Goal: Entertainment & Leisure: Consume media (video, audio)

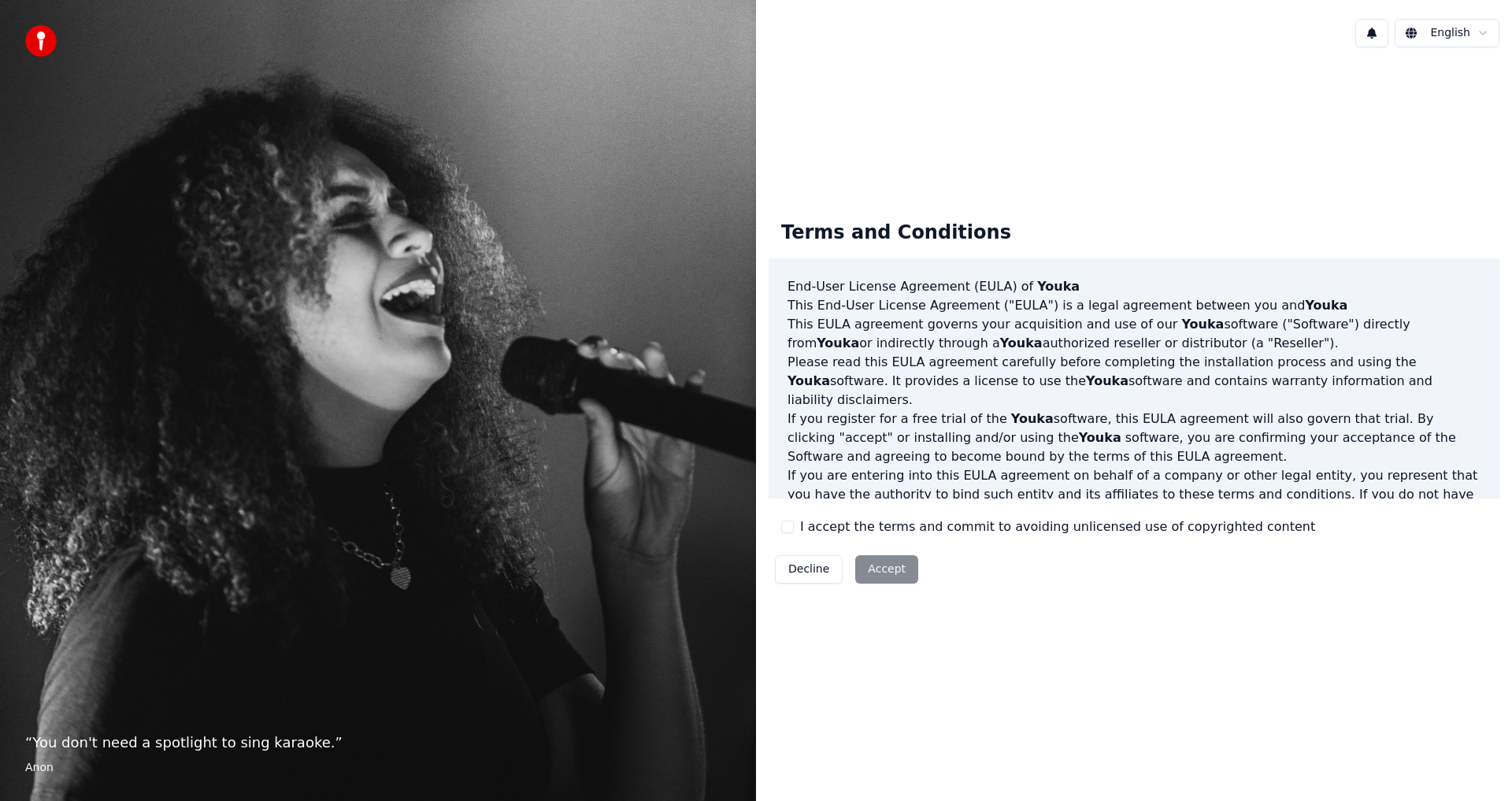
click at [616, 441] on button "I accept the terms and commit to avoiding unlicensed use of copyrighted content" at bounding box center [787, 527] width 13 height 13
click at [616, 441] on button "Accept" at bounding box center [886, 569] width 63 height 29
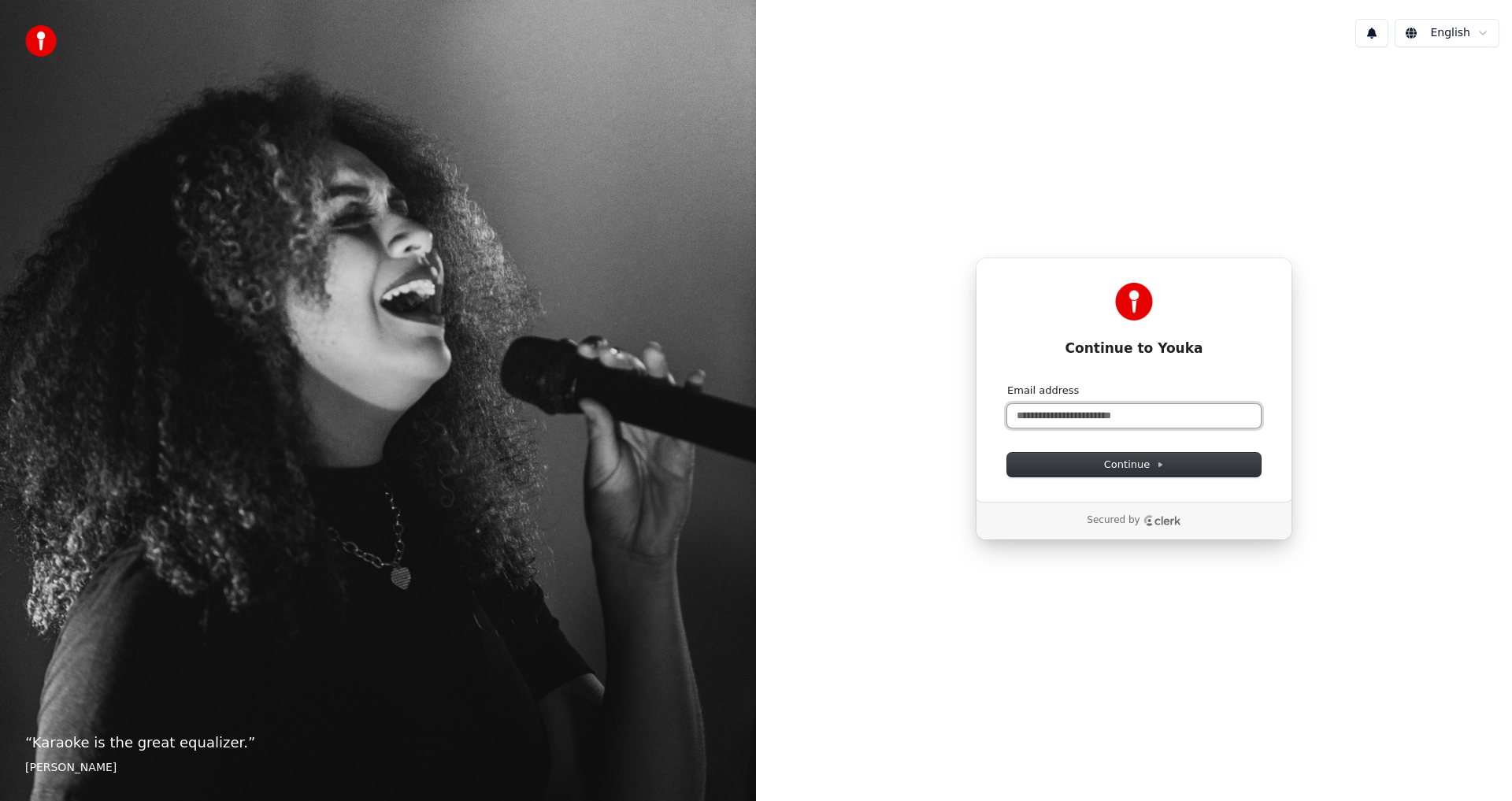
click at [616, 411] on input "Email address" at bounding box center [1133, 415] width 253 height 24
click at [616, 441] on button "Continue" at bounding box center [1133, 465] width 253 height 24
type input "**********"
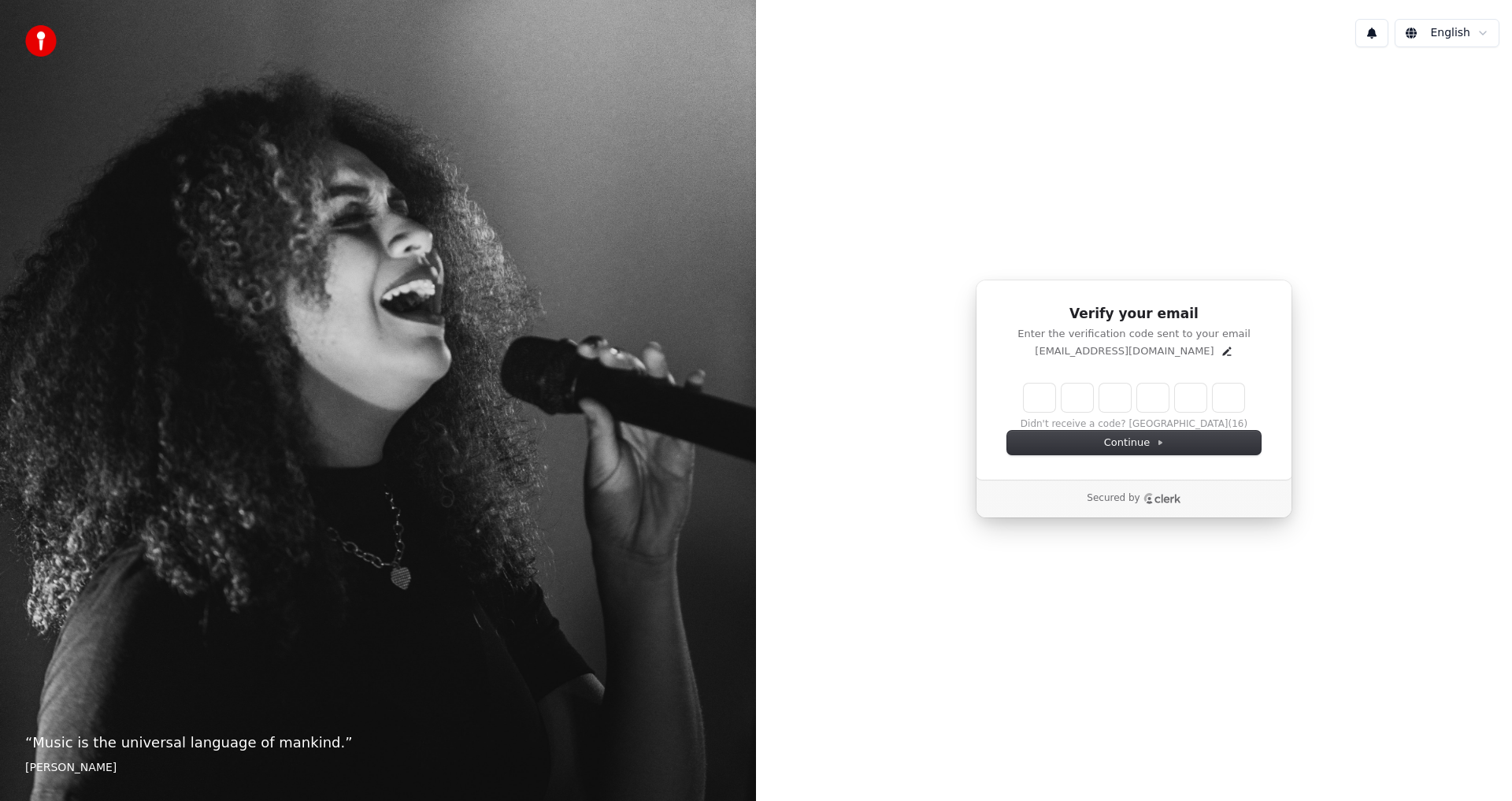
click at [616, 395] on input "Enter verification code" at bounding box center [1134, 398] width 221 height 29
type input "******"
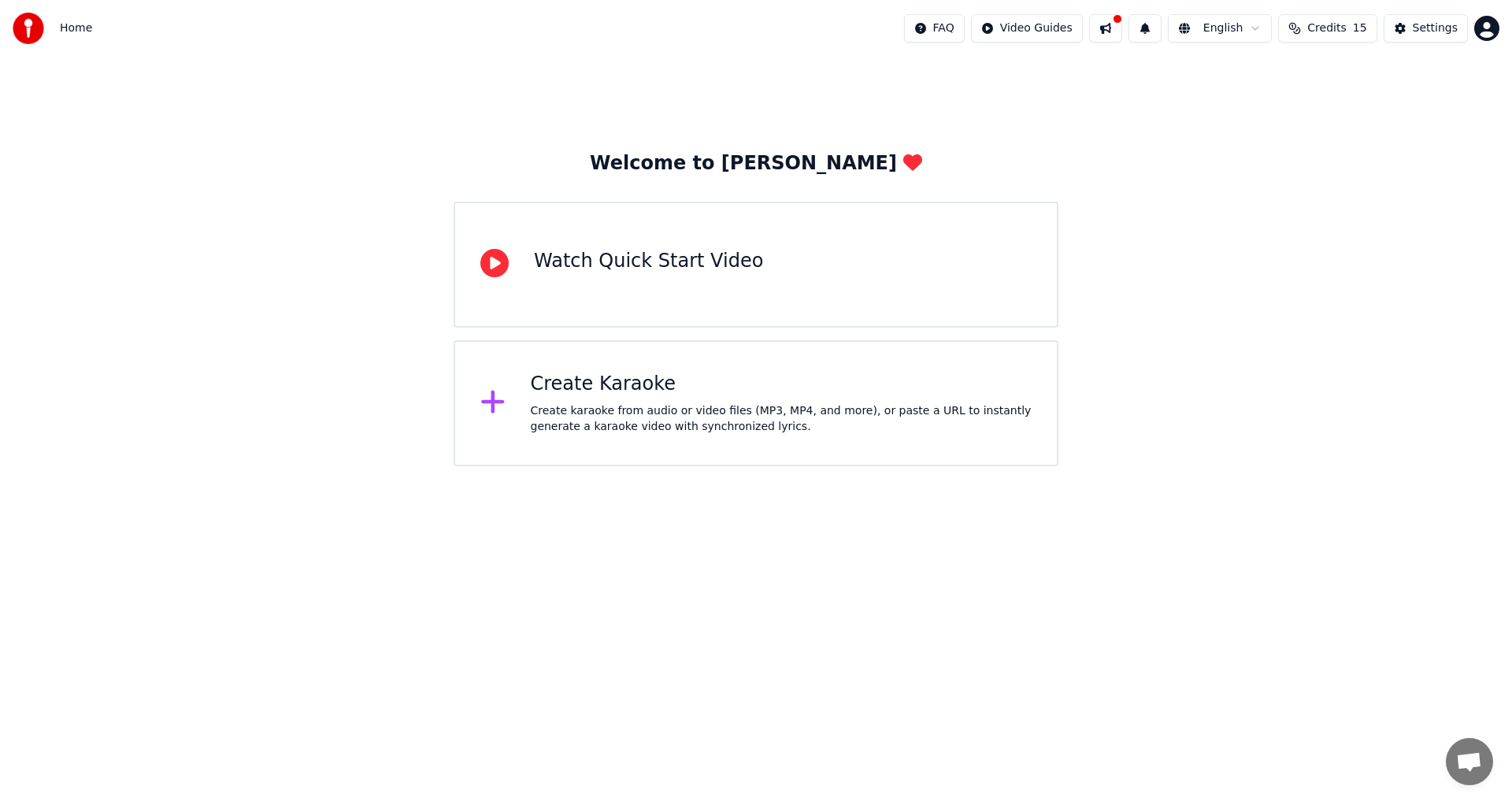
click at [1329, 25] on span "Credits" at bounding box center [1326, 29] width 39 height 16
click at [502, 257] on icon at bounding box center [494, 262] width 29 height 29
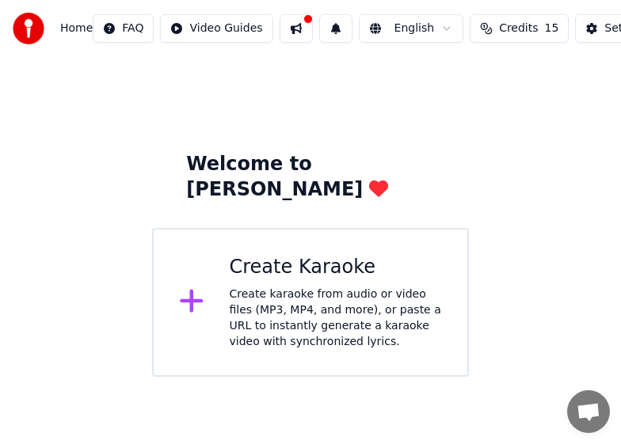
click at [192, 290] on icon at bounding box center [191, 301] width 23 height 23
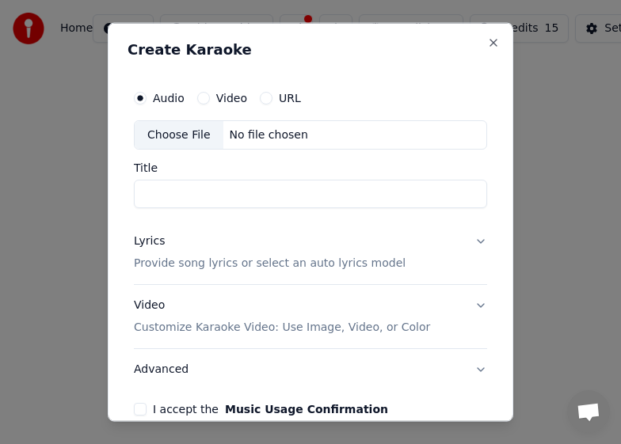
click at [185, 132] on div "Choose File" at bounding box center [179, 134] width 89 height 29
type input "**********"
click at [227, 262] on p "Provide song lyrics or select an auto lyrics model" at bounding box center [270, 264] width 272 height 16
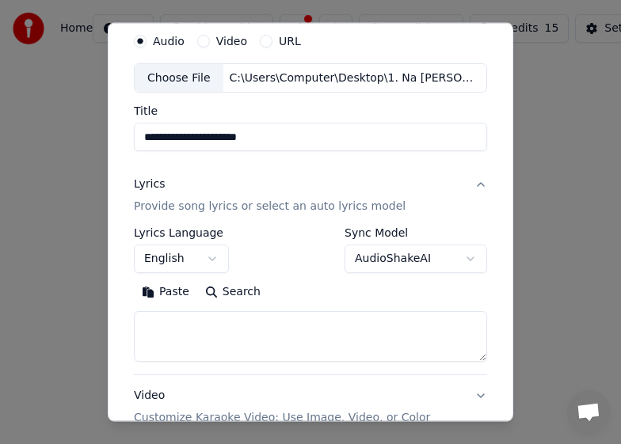
scroll to position [79, 0]
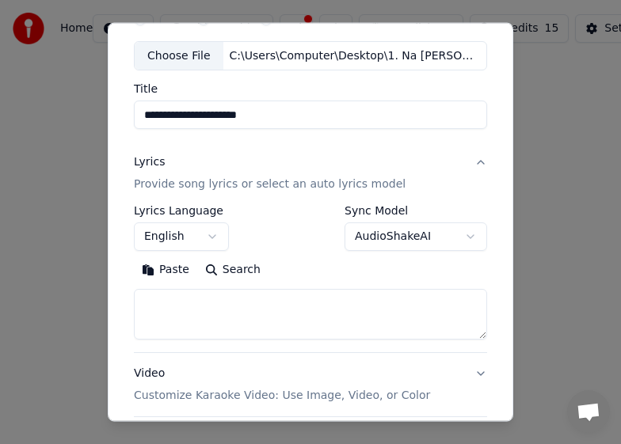
click at [215, 239] on button "English" at bounding box center [181, 237] width 95 height 29
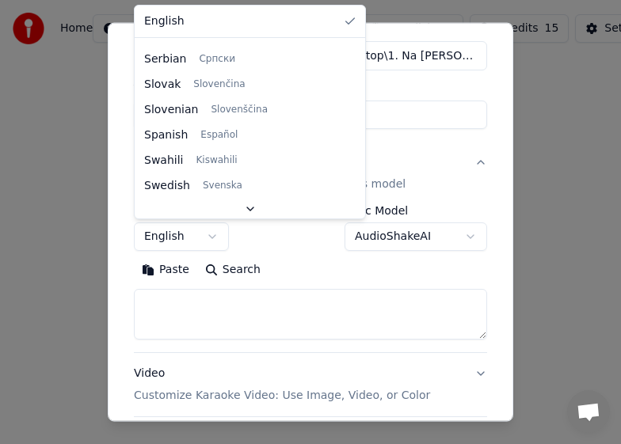
scroll to position [1216, 0]
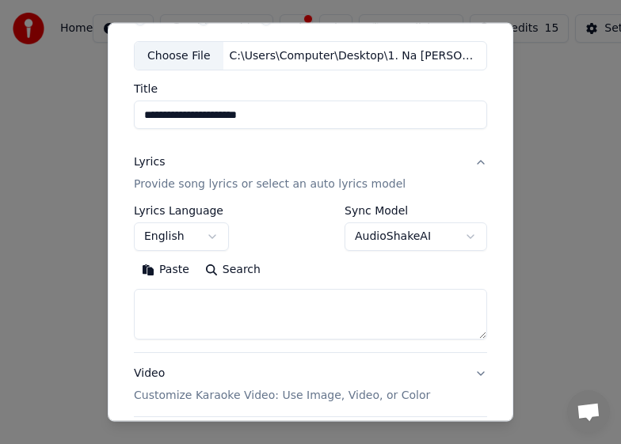
click at [403, 87] on body "**********" at bounding box center [310, 188] width 621 height 377
click at [438, 239] on body "**********" at bounding box center [310, 188] width 621 height 377
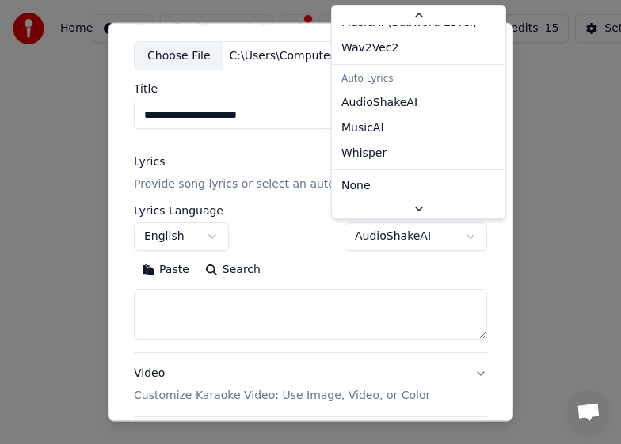
scroll to position [74, 0]
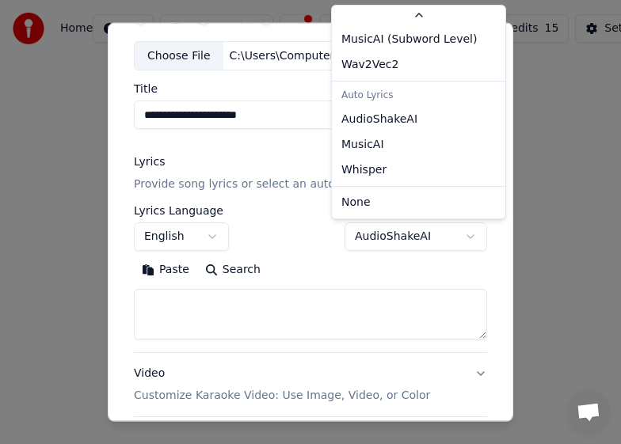
click at [289, 142] on body "**********" at bounding box center [310, 188] width 621 height 377
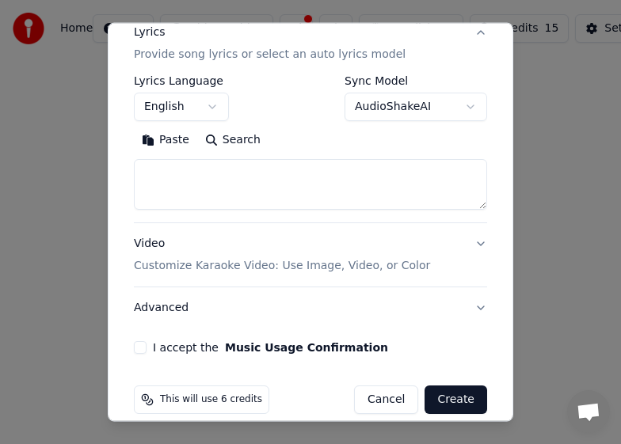
scroll to position [227, 0]
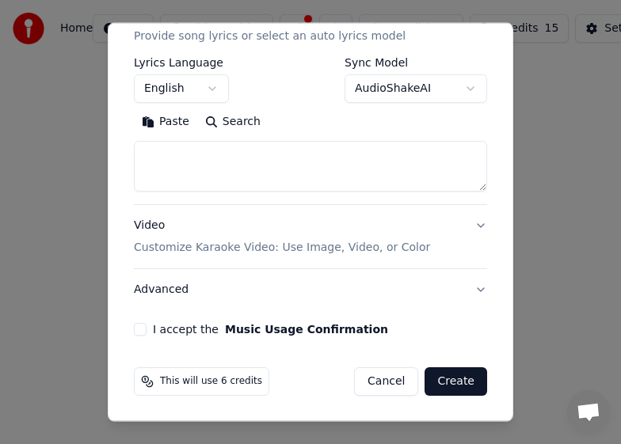
click at [349, 244] on p "Customize Karaoke Video: Use Image, Video, or Color" at bounding box center [282, 248] width 296 height 16
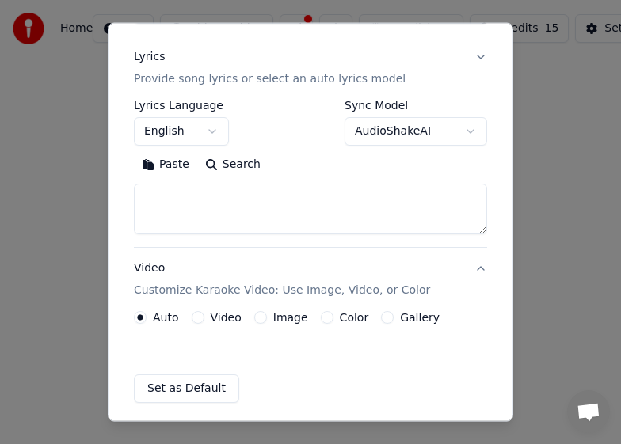
scroll to position [185, 0]
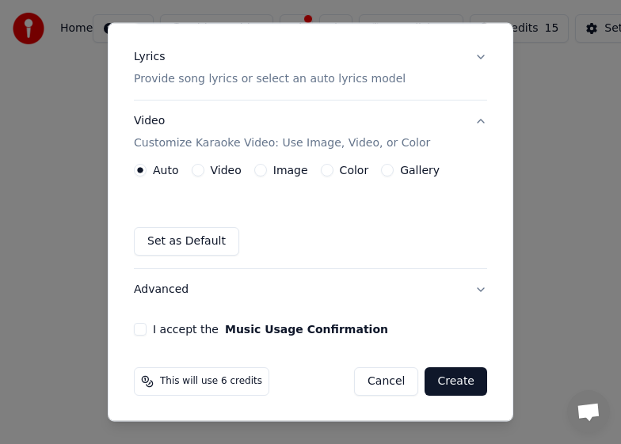
click at [161, 288] on button "Advanced" at bounding box center [310, 289] width 353 height 41
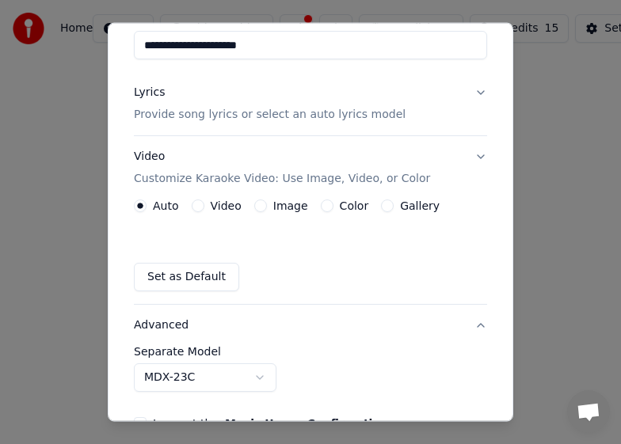
scroll to position [139, 0]
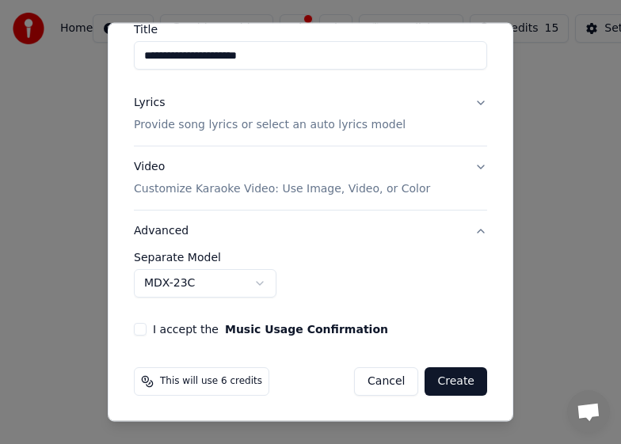
click at [260, 280] on body "**********" at bounding box center [310, 188] width 621 height 377
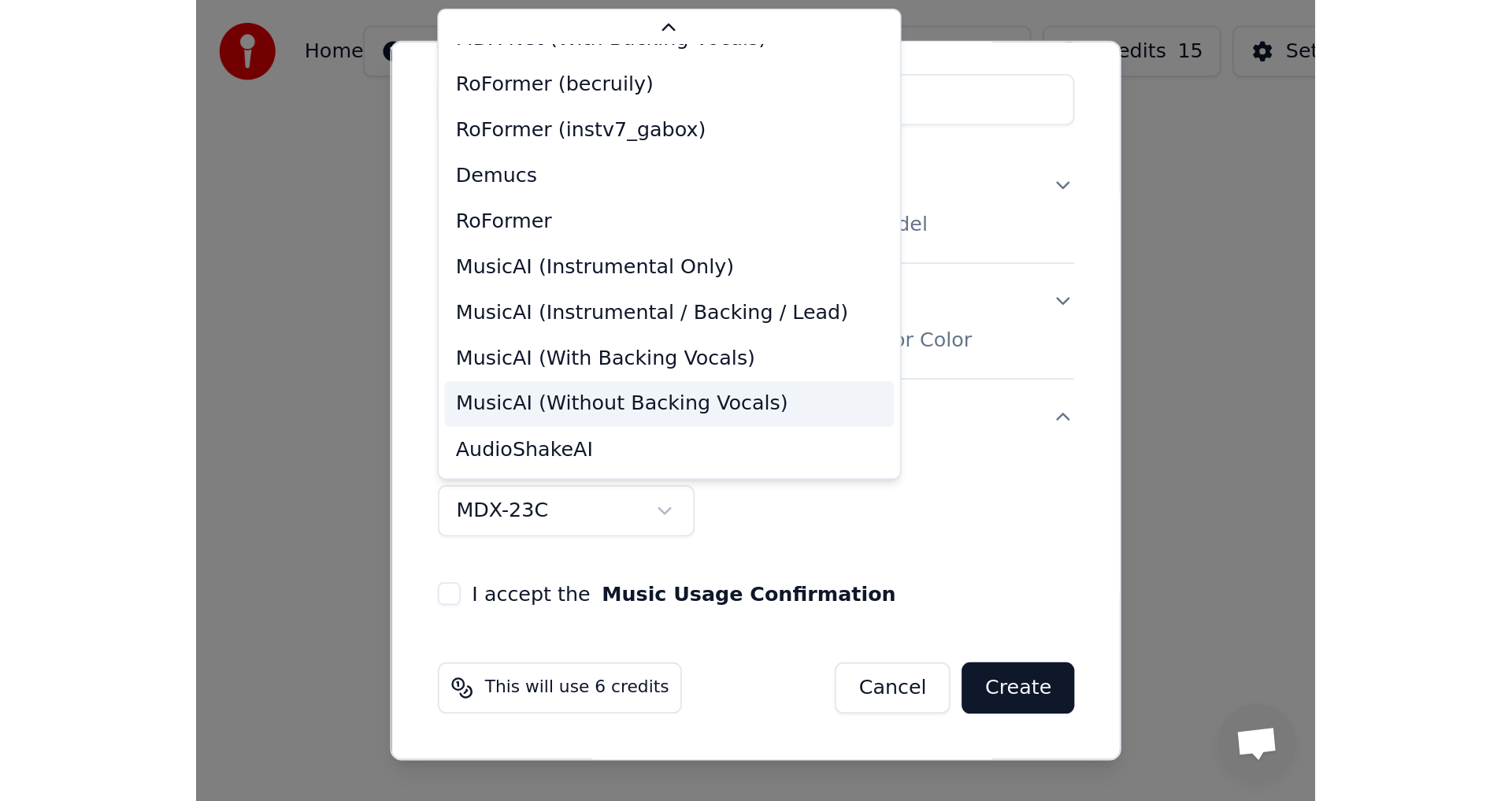
scroll to position [0, 0]
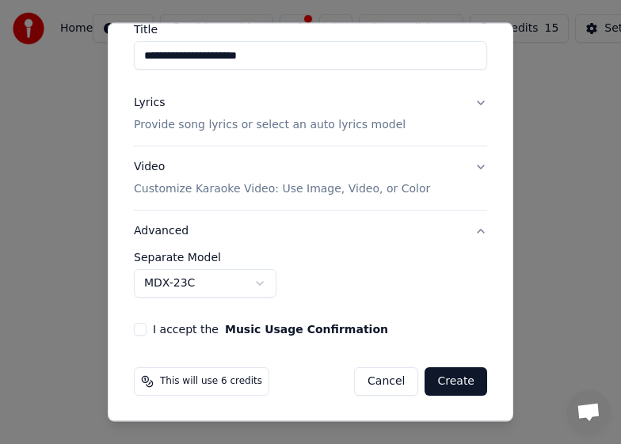
click at [144, 328] on button "I accept the Music Usage Confirmation" at bounding box center [140, 329] width 13 height 13
click at [442, 385] on button "Create" at bounding box center [456, 382] width 63 height 29
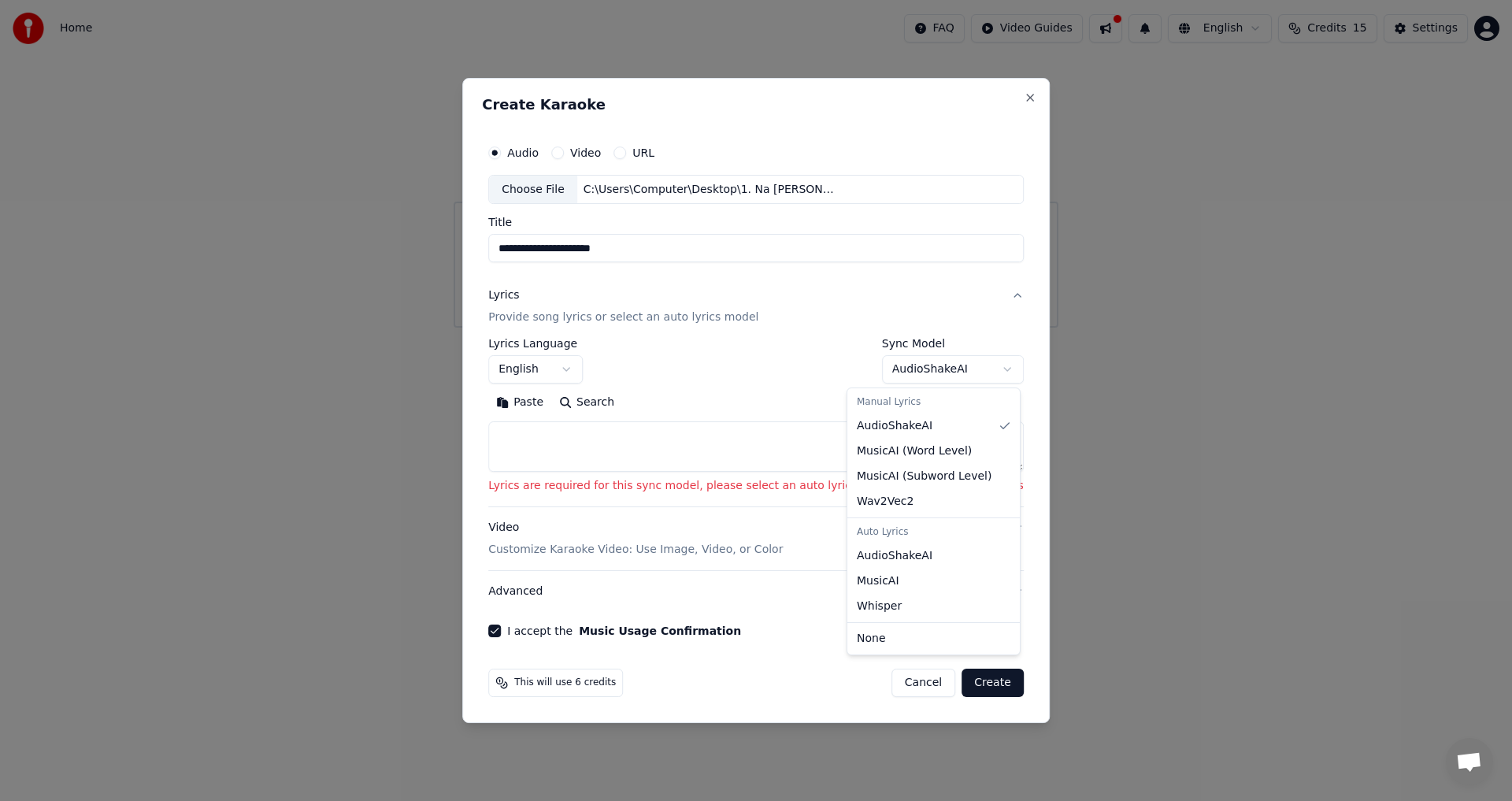
click at [967, 328] on body "**********" at bounding box center [756, 164] width 1512 height 328
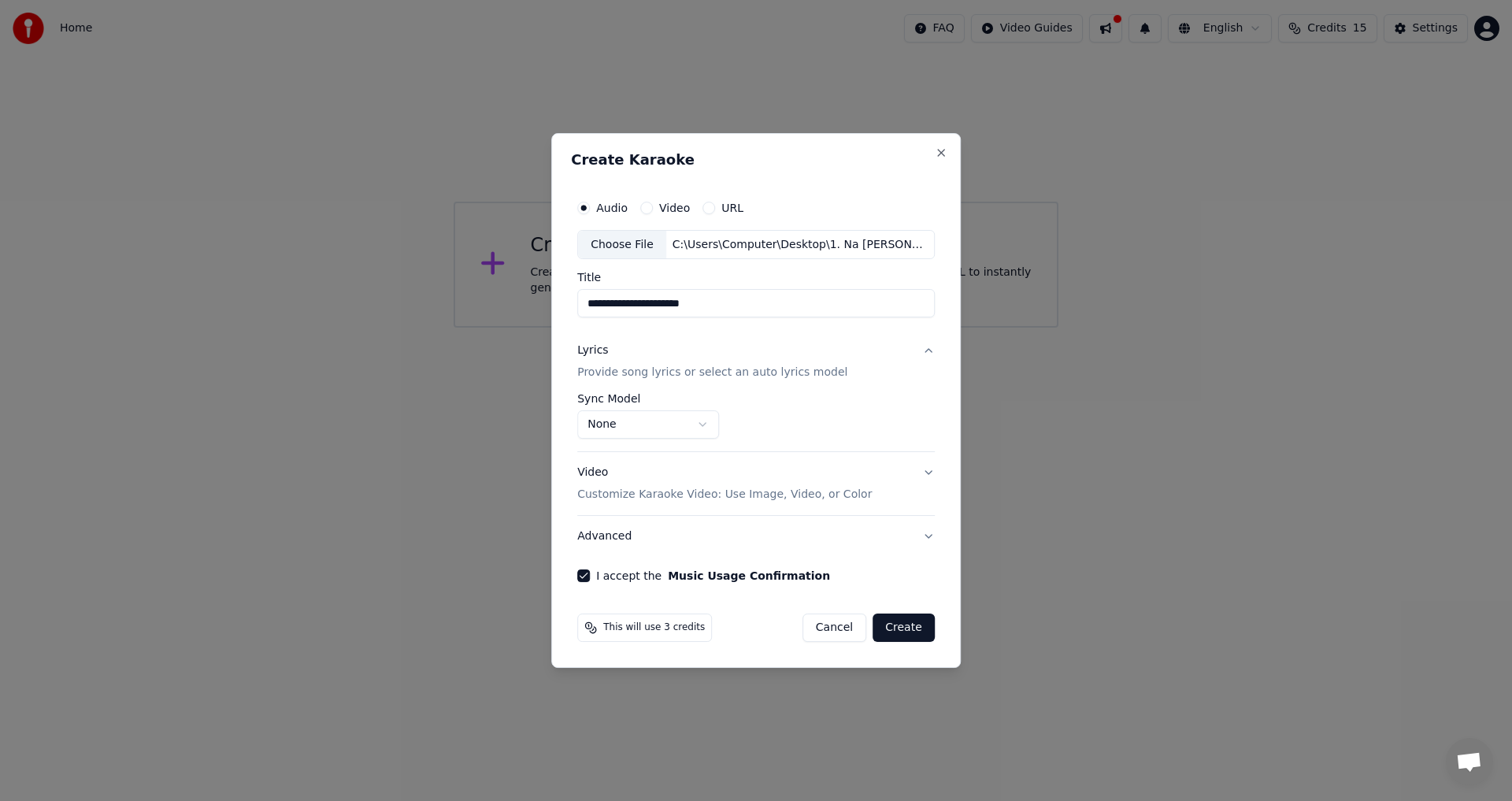
click at [707, 328] on body "**********" at bounding box center [756, 164] width 1512 height 328
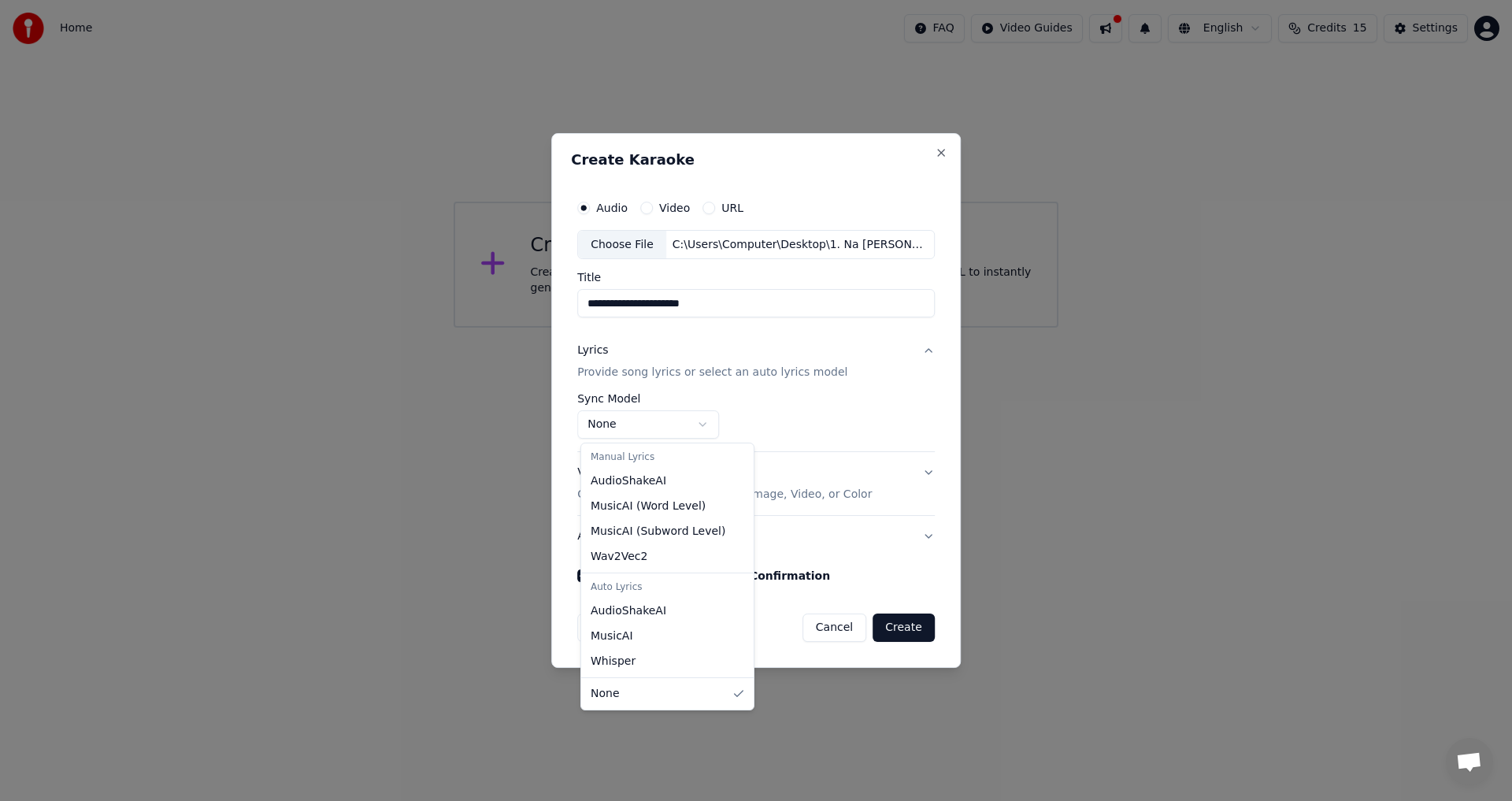
select select "*******"
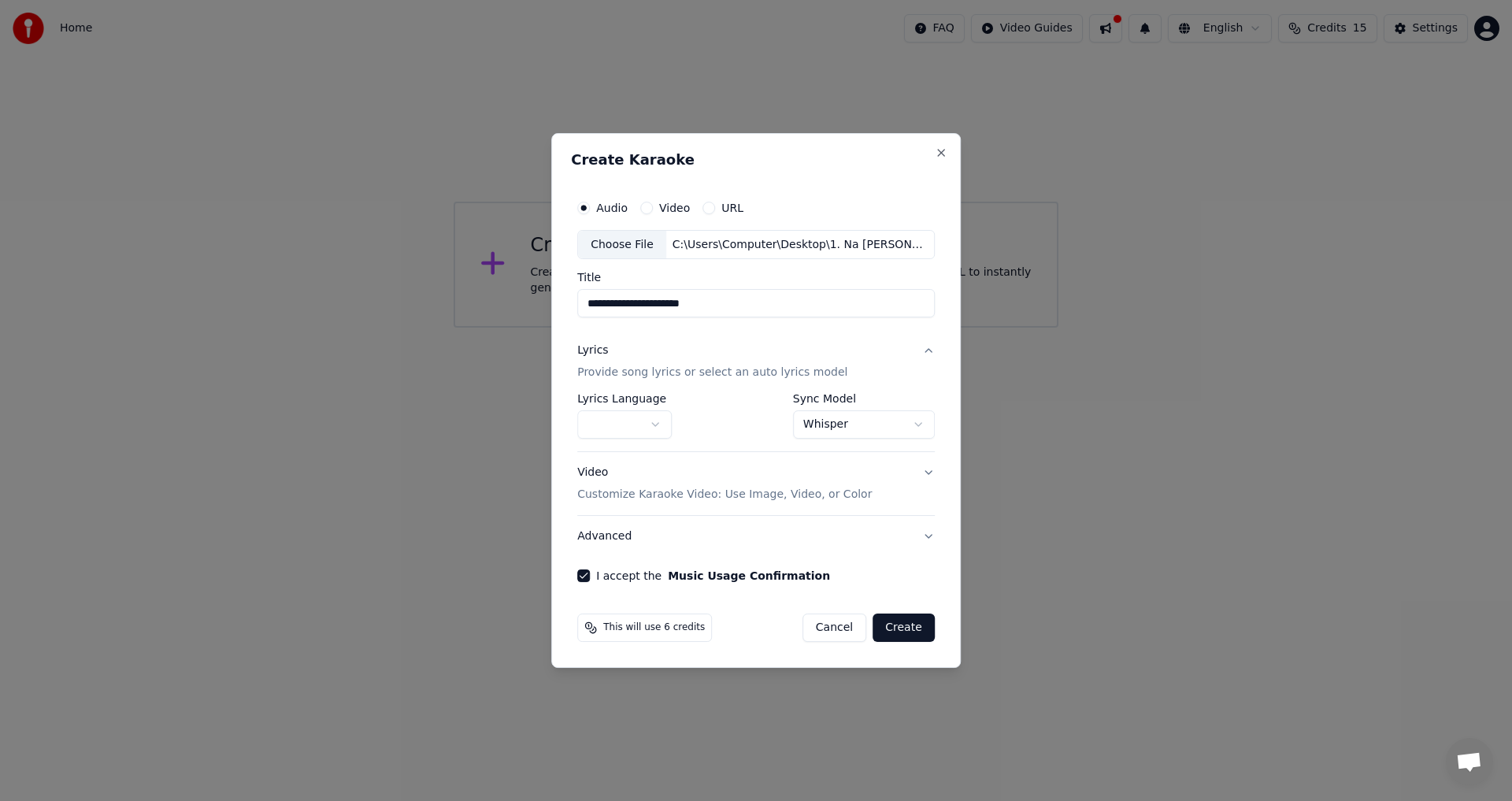
click at [657, 328] on body "**********" at bounding box center [756, 164] width 1512 height 328
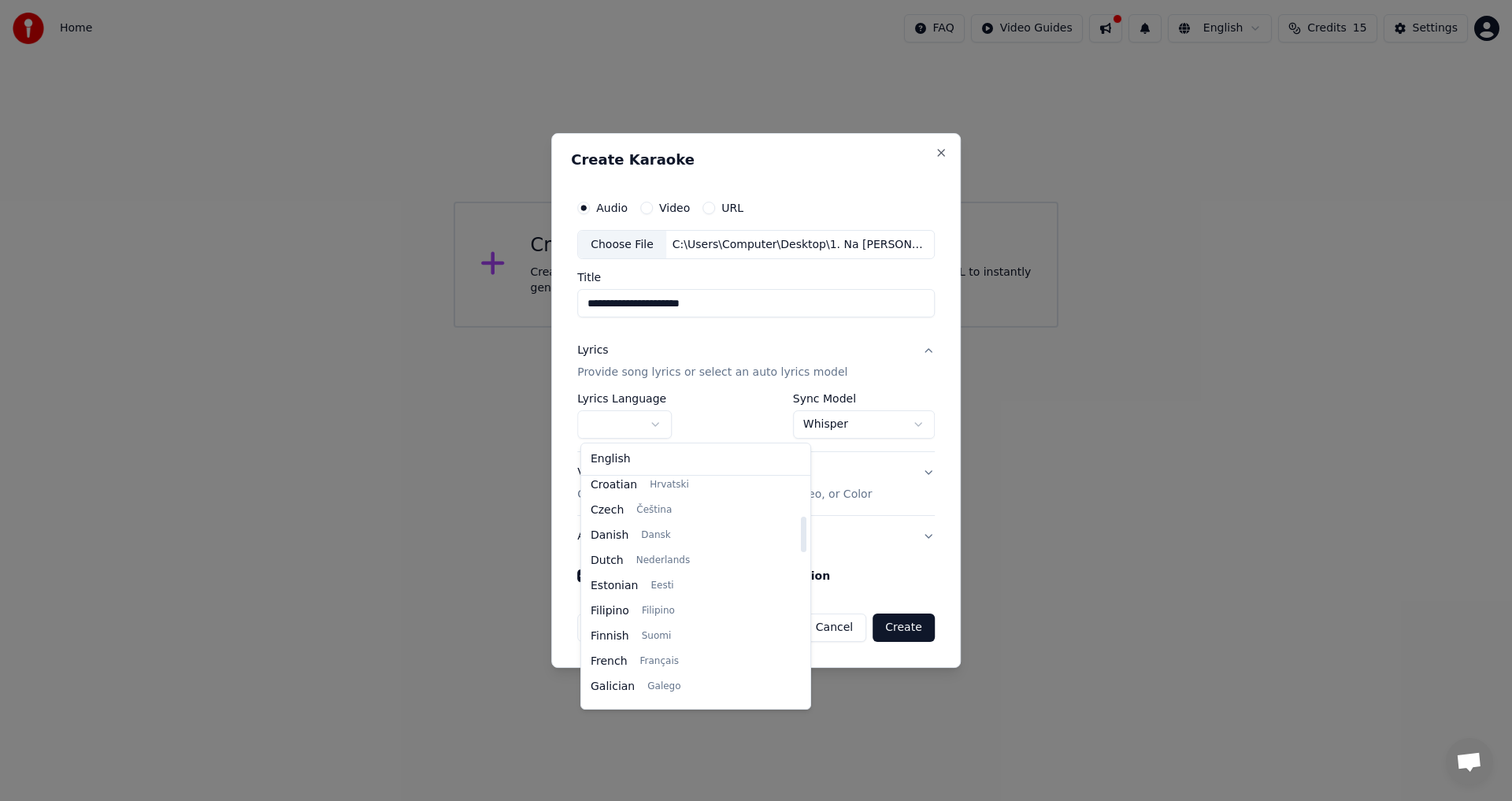
scroll to position [237, 0]
click at [881, 328] on body "**********" at bounding box center [756, 164] width 1512 height 328
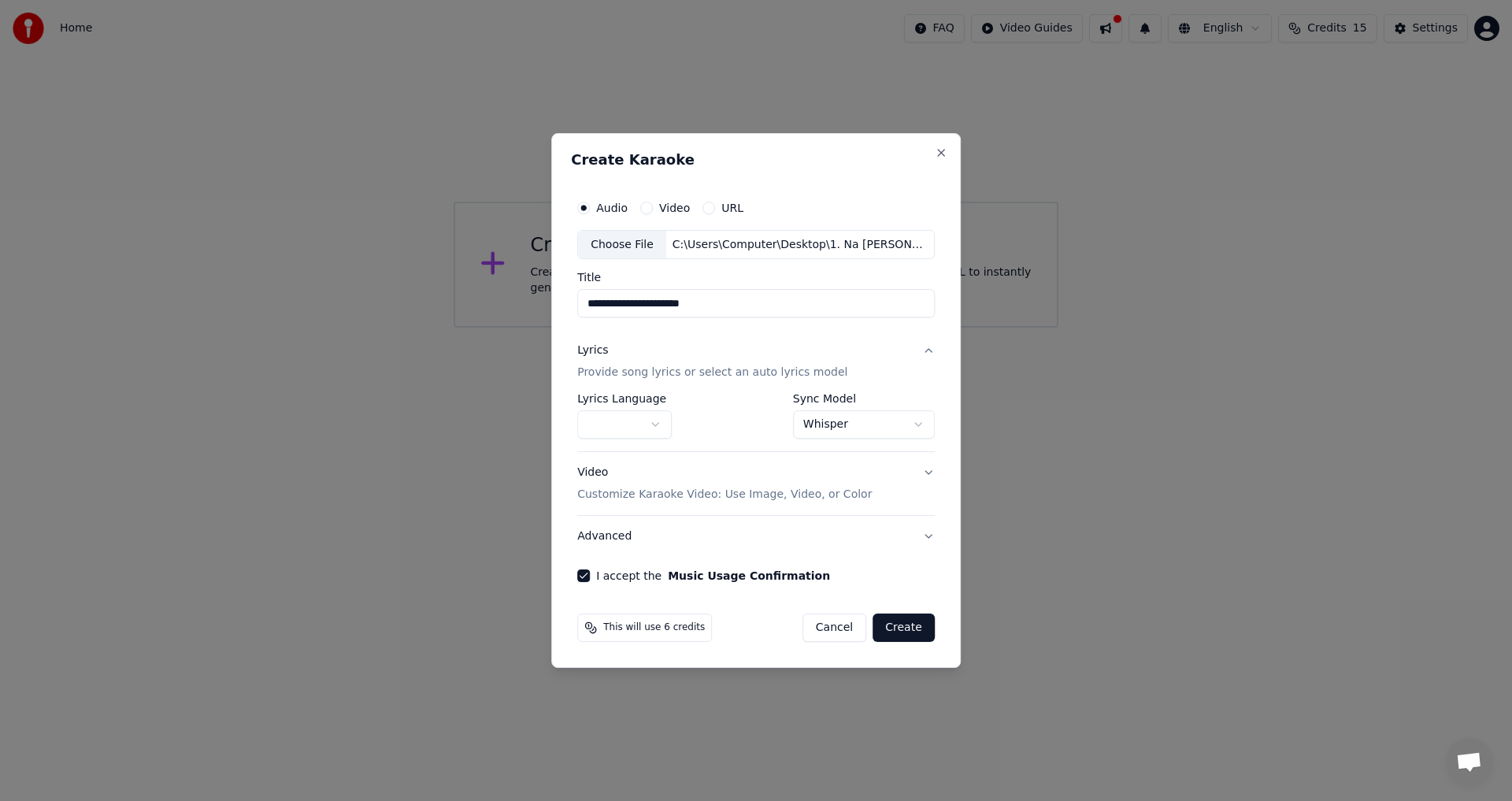
click at [919, 351] on button "Lyrics Provide song lyrics or select an auto lyrics model" at bounding box center [756, 362] width 358 height 63
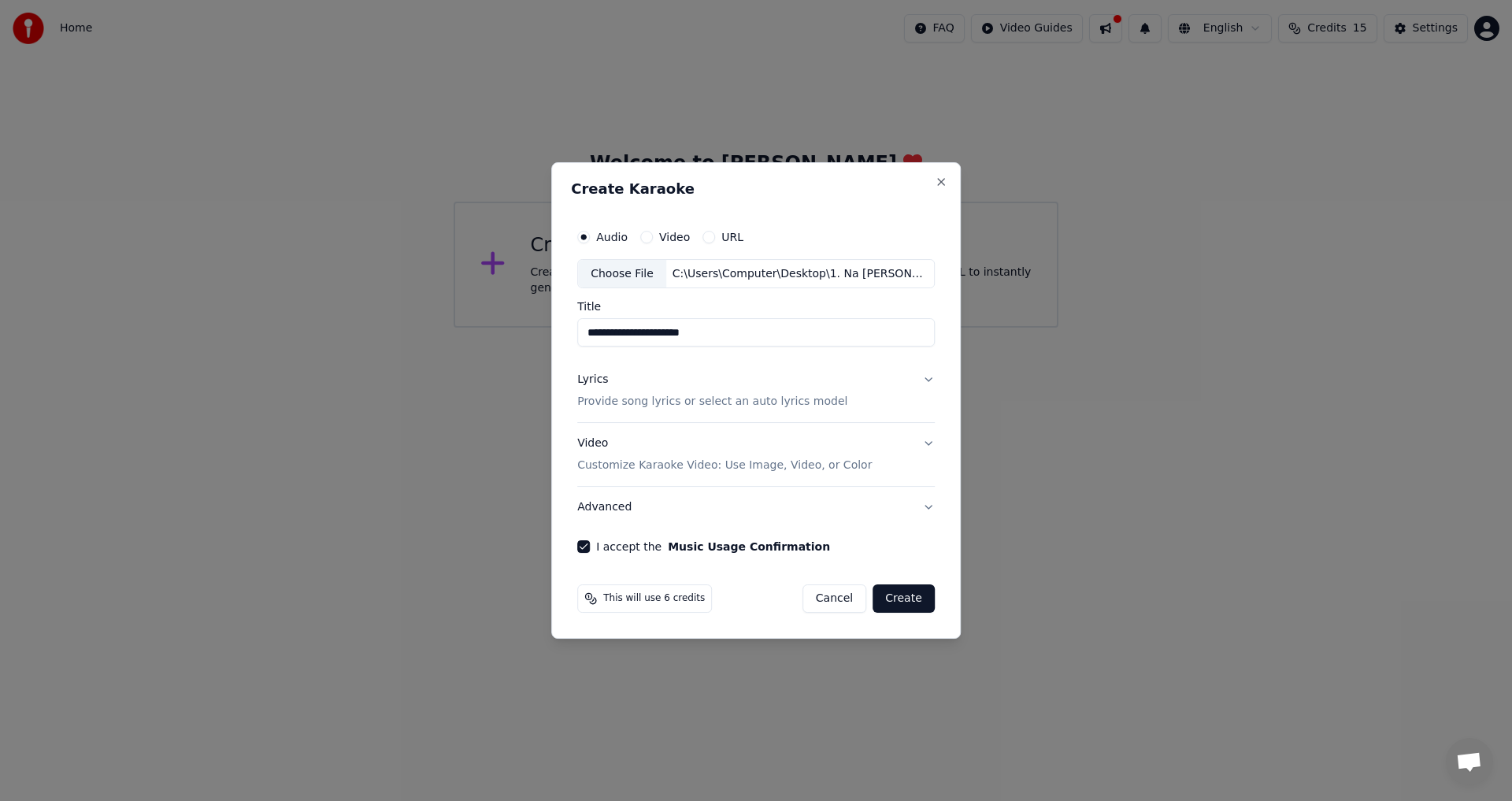
click at [595, 380] on div "Lyrics" at bounding box center [592, 381] width 31 height 16
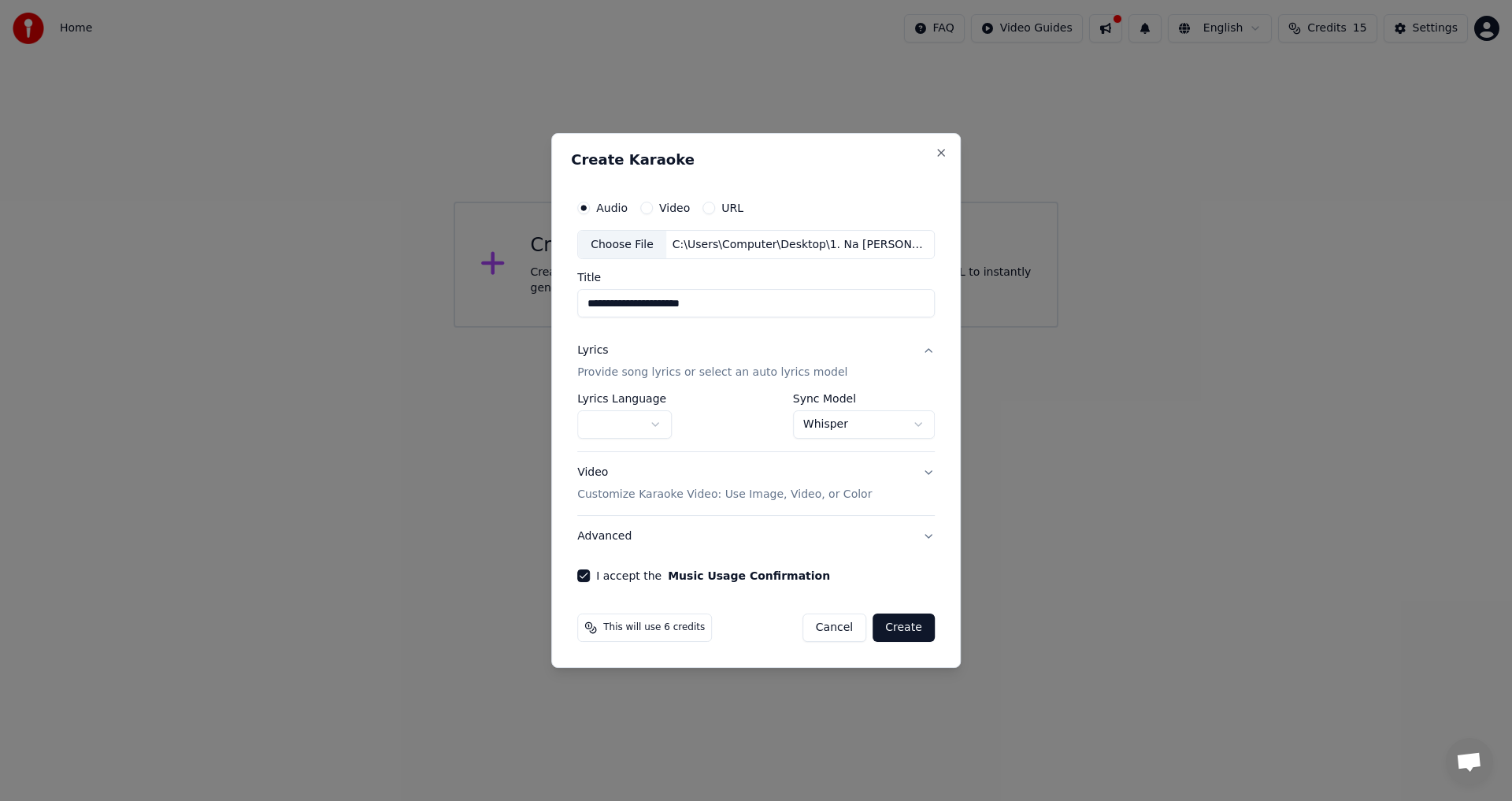
click at [596, 351] on div "Lyrics" at bounding box center [592, 351] width 31 height 16
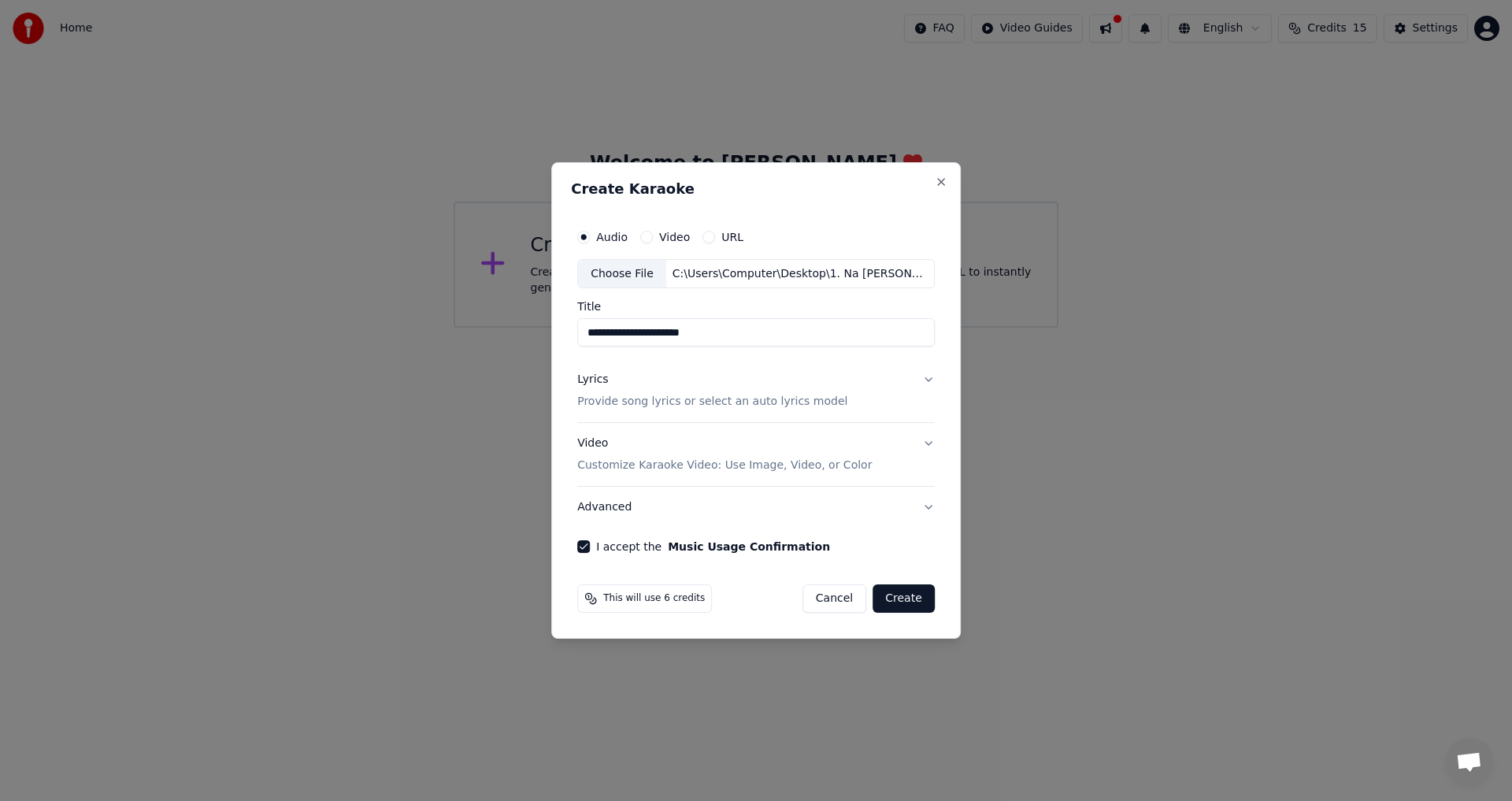
click at [897, 597] on button "Create" at bounding box center [904, 598] width 63 height 29
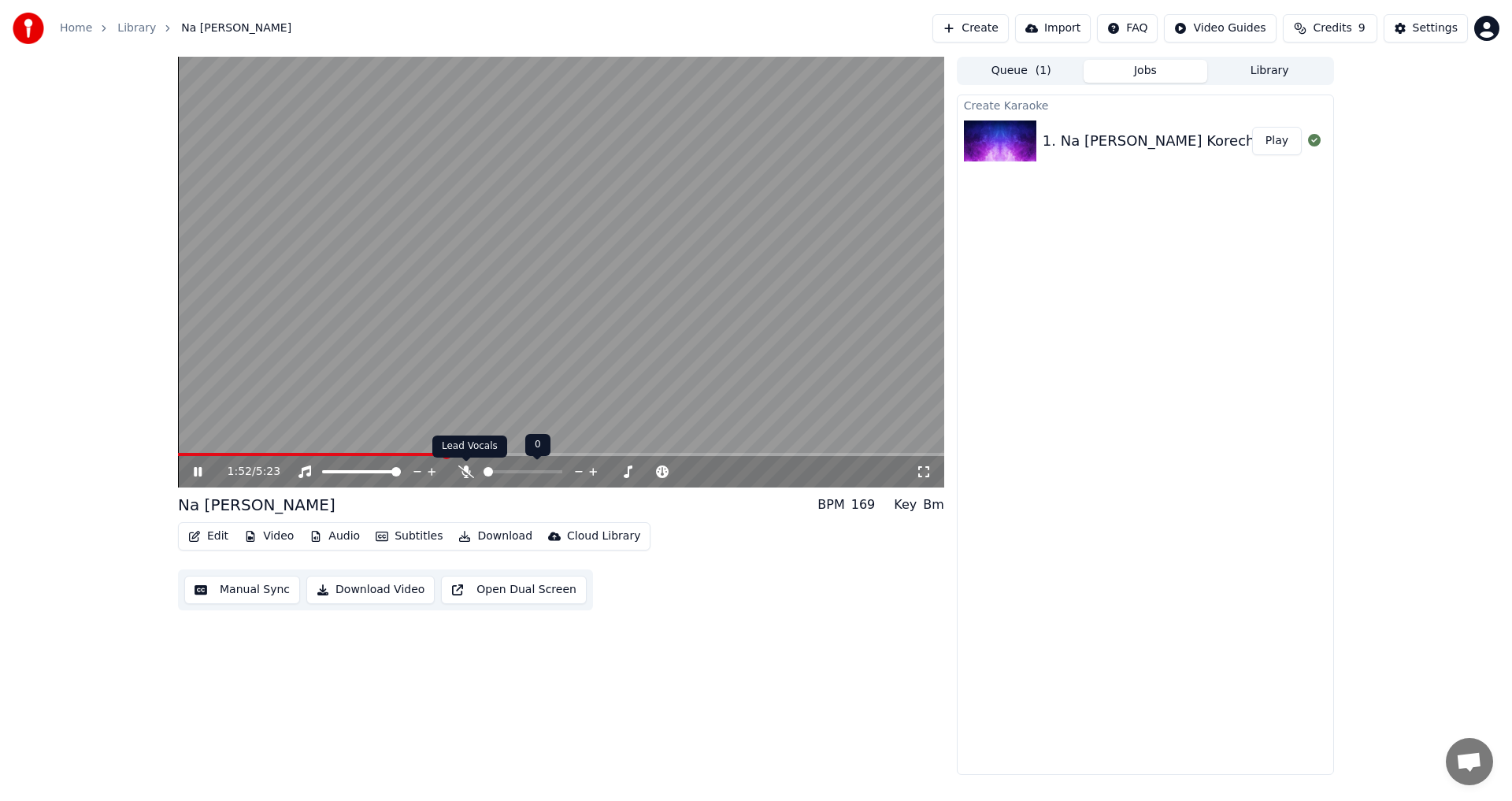
click at [461, 471] on icon at bounding box center [466, 471] width 16 height 13
click at [281, 593] on button "Manual Sync" at bounding box center [242, 589] width 115 height 29
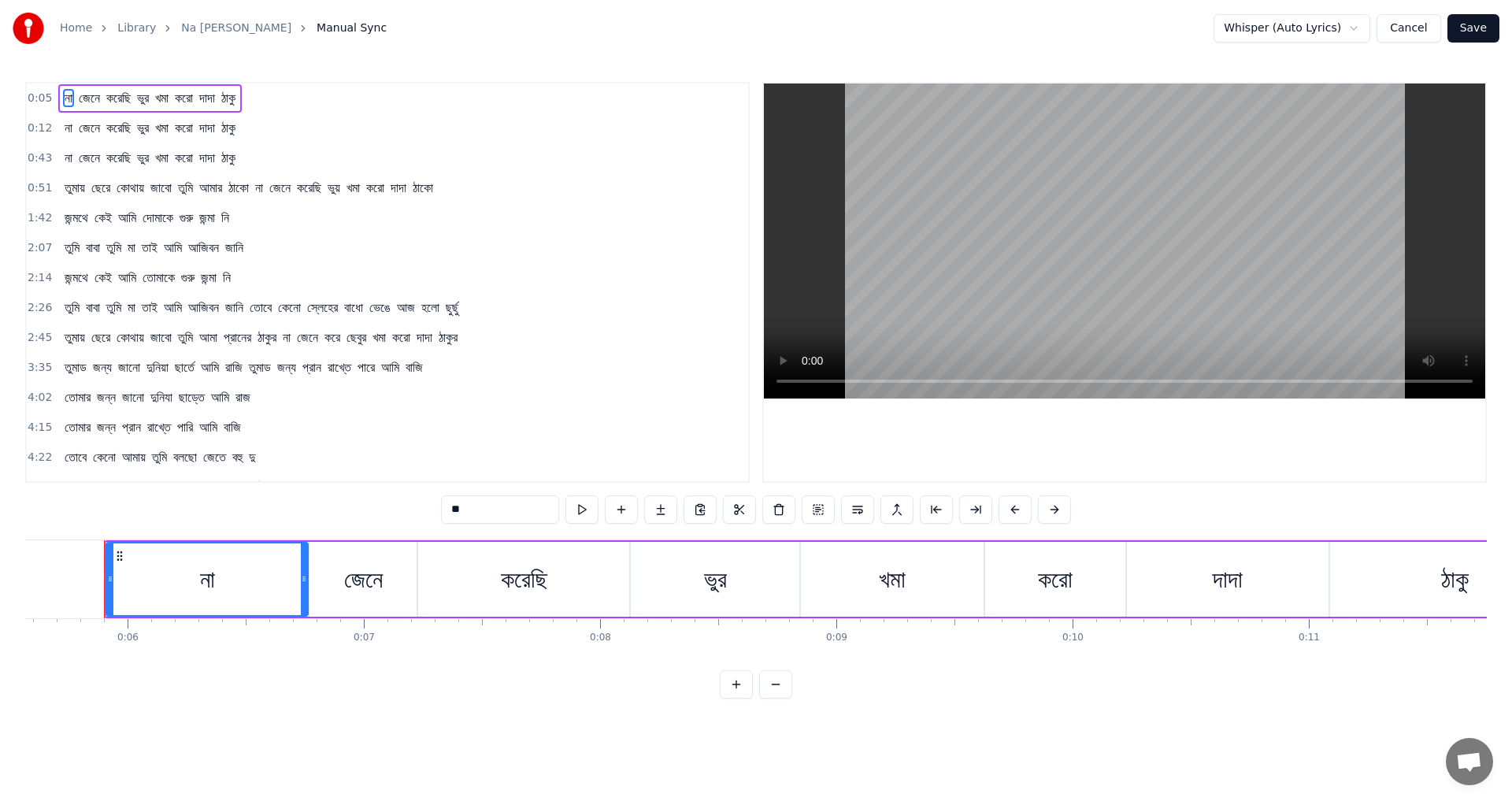
click at [210, 26] on link "Na [PERSON_NAME]" at bounding box center [236, 29] width 110 height 16
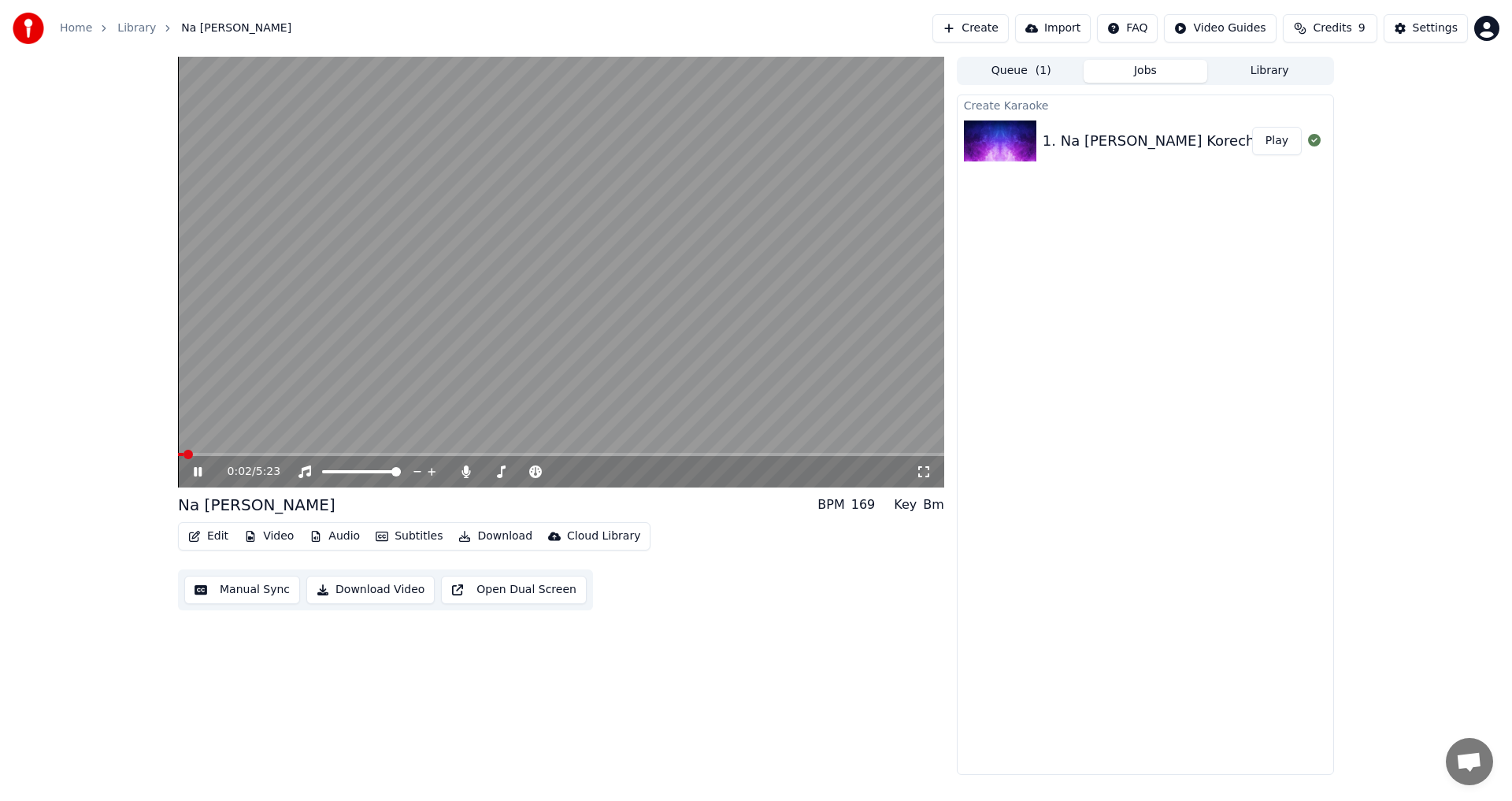
click at [390, 536] on button "Subtitles" at bounding box center [410, 536] width 80 height 22
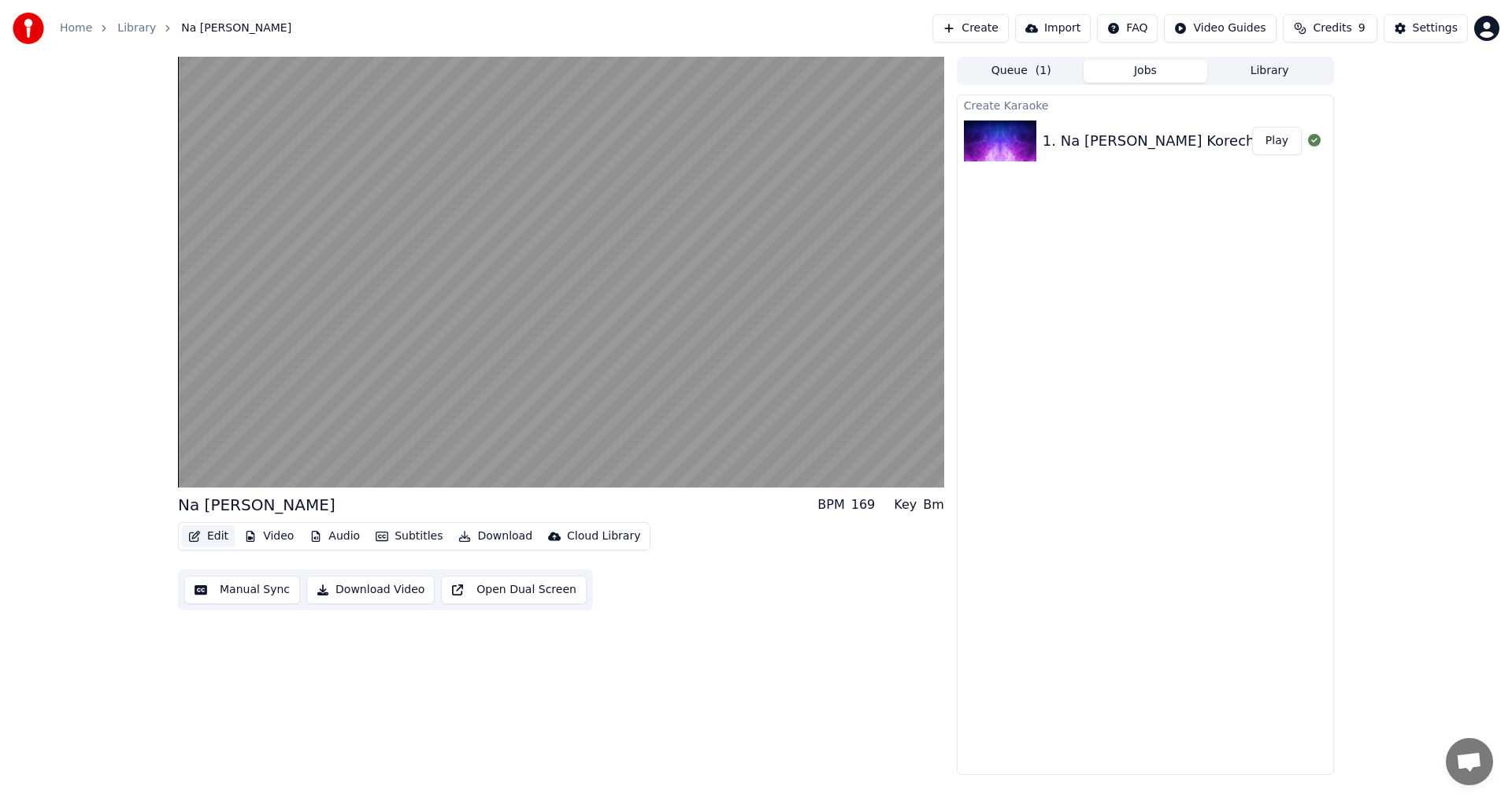
click at [209, 531] on button "Edit" at bounding box center [208, 536] width 53 height 22
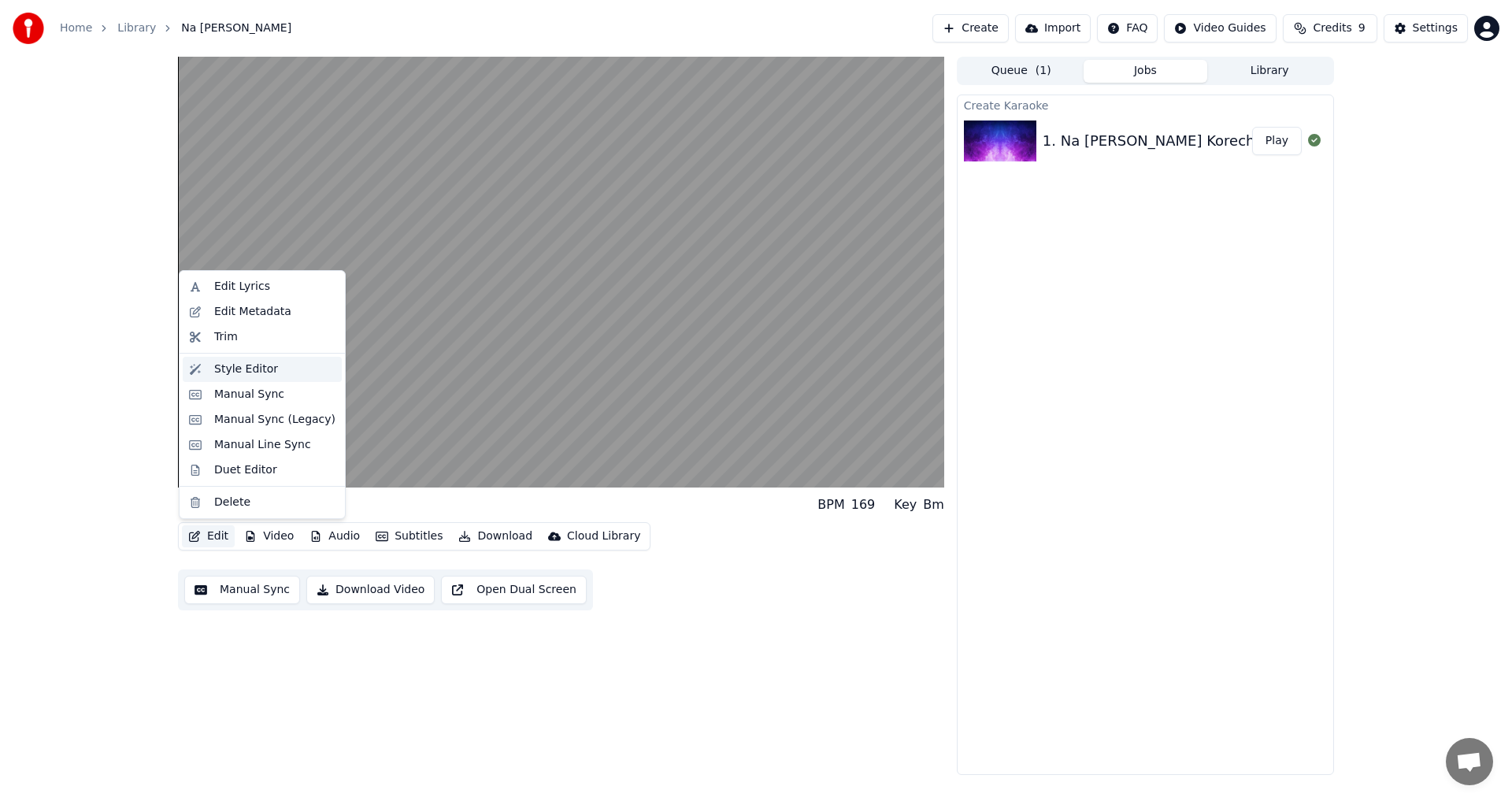
click at [257, 372] on div "Style Editor" at bounding box center [246, 370] width 64 height 16
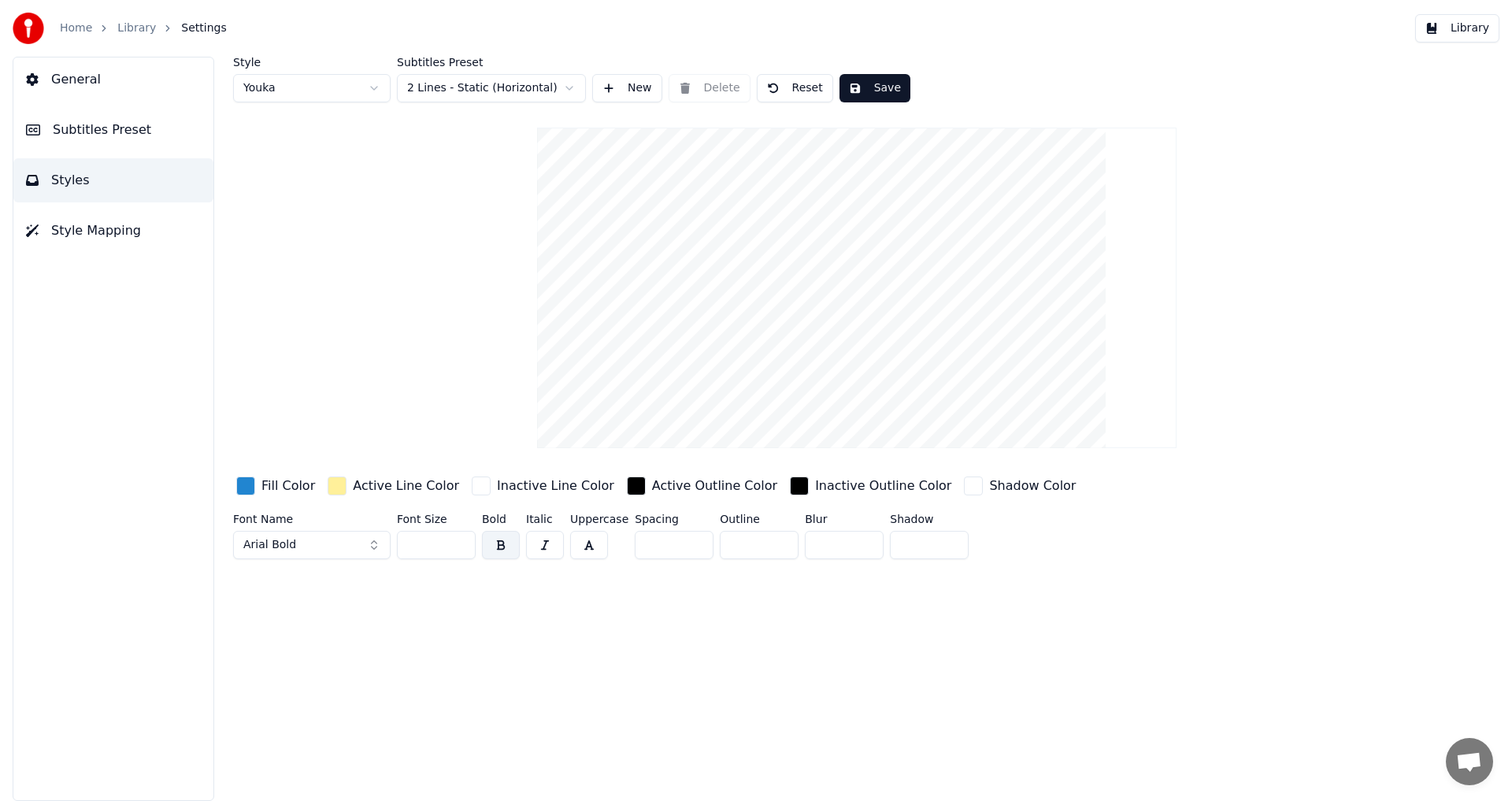
click at [372, 548] on button "Arial Bold" at bounding box center [311, 545] width 157 height 29
click at [374, 544] on button "Arial Bold" at bounding box center [311, 545] width 157 height 29
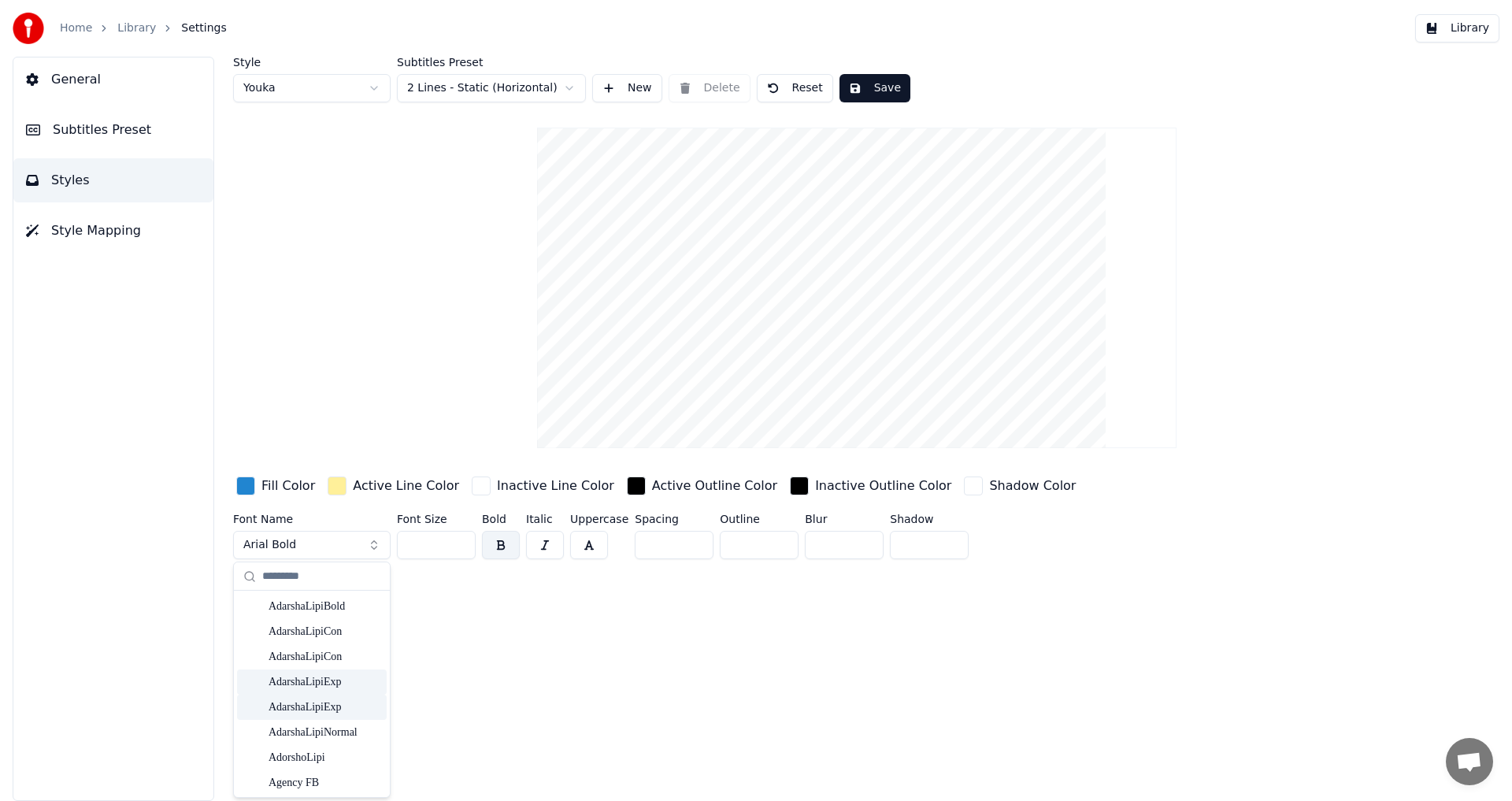
scroll to position [79, 0]
click at [321, 678] on div "AdorshoLipi" at bounding box center [324, 679] width 111 height 16
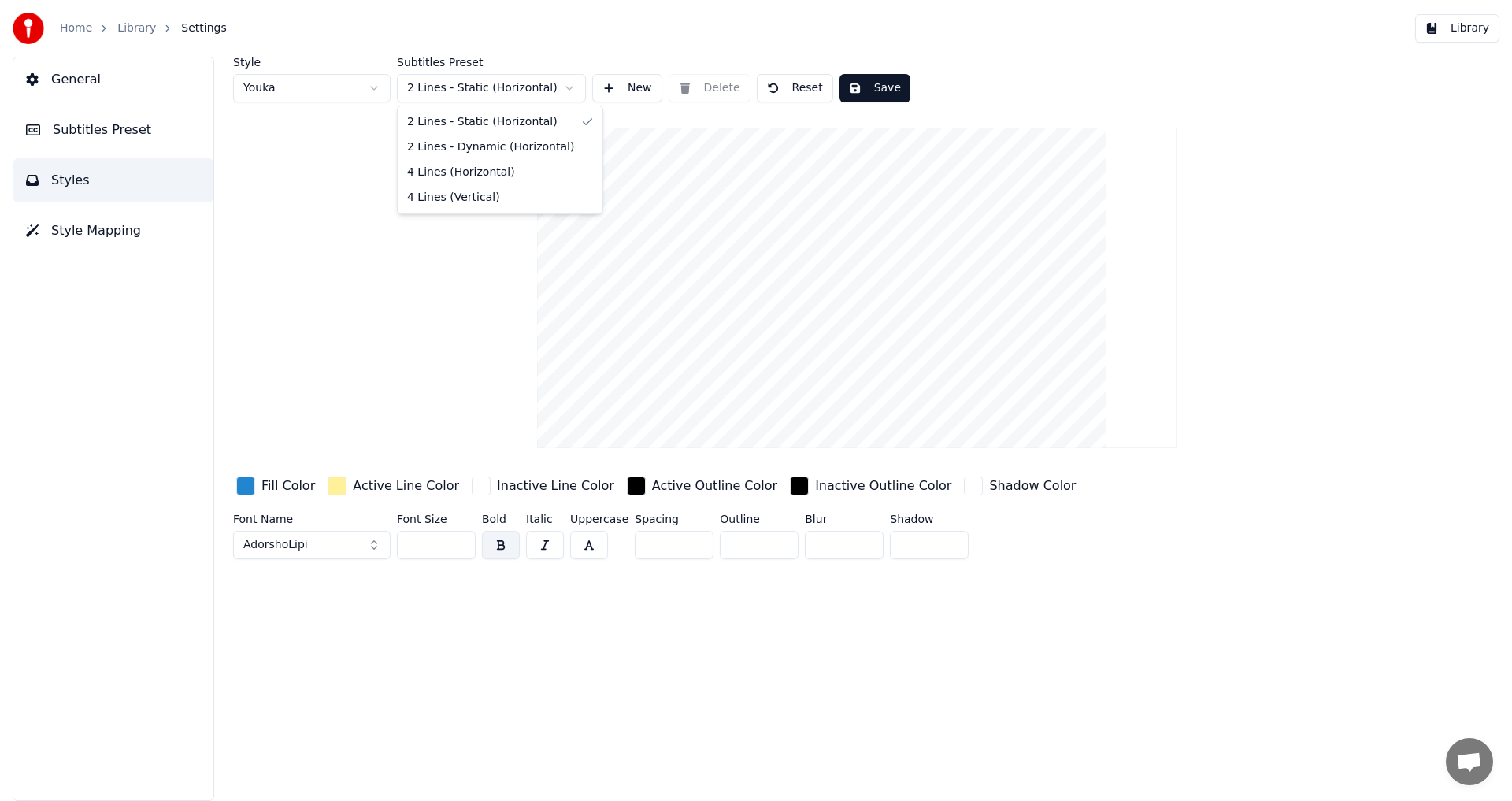
click at [569, 89] on html "Home Library Settings Library General Subtitles Preset Styles Style Mapping Sty…" at bounding box center [756, 400] width 1512 height 801
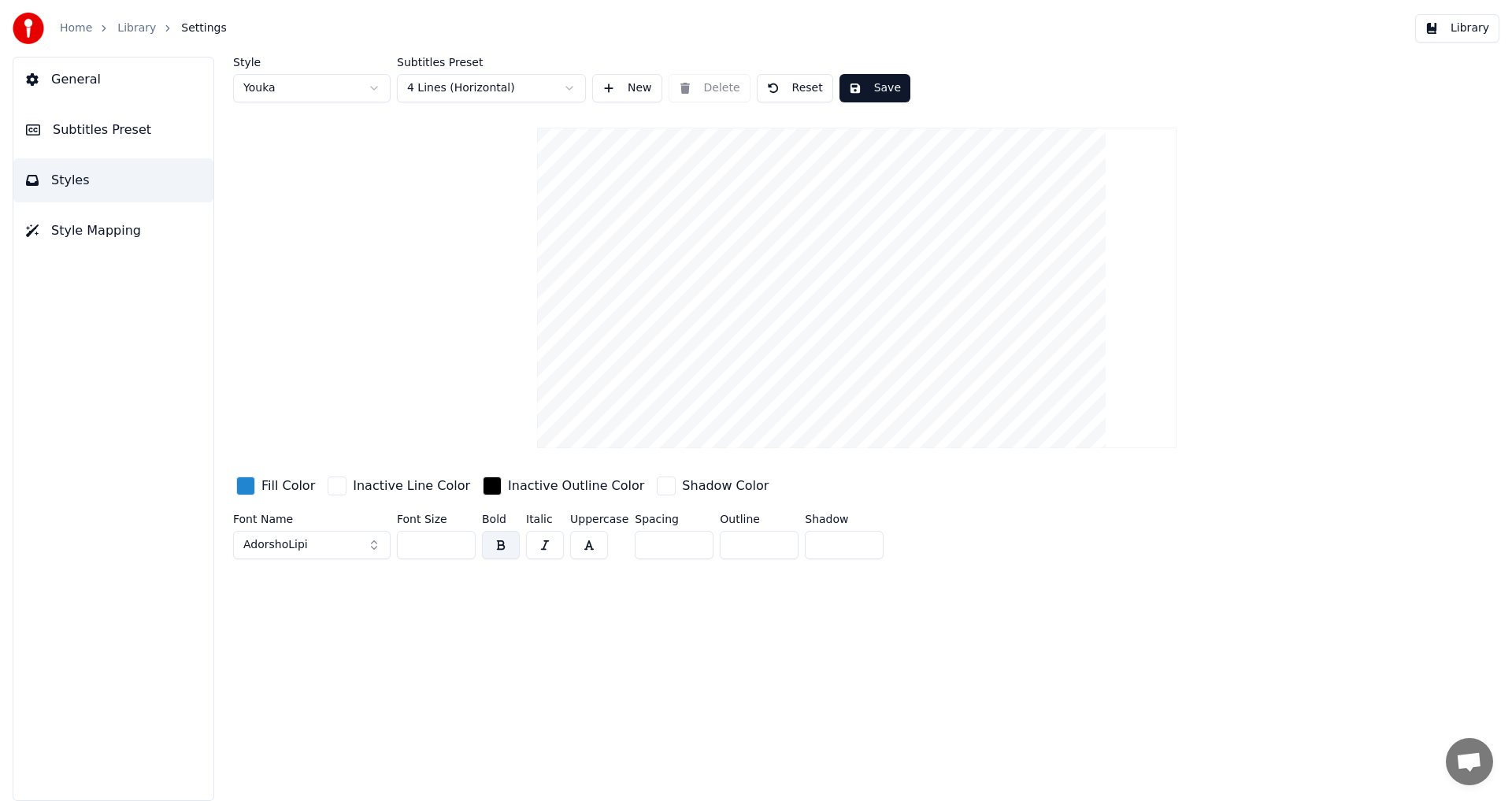
click at [132, 29] on link "Library" at bounding box center [136, 29] width 39 height 16
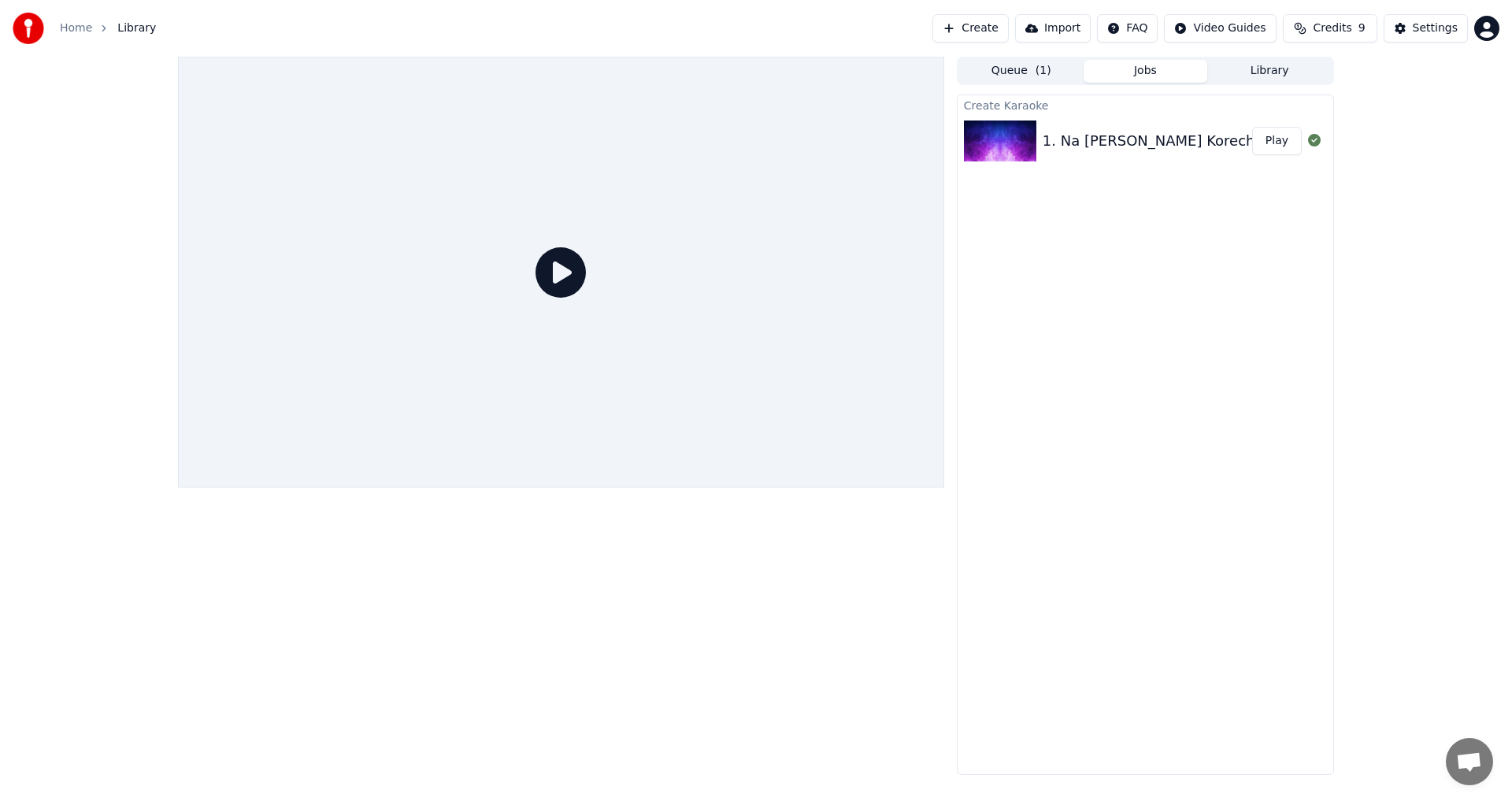
click at [1103, 145] on div "1. Na [PERSON_NAME] Korechi Bhul" at bounding box center [1169, 141] width 252 height 22
click at [1128, 139] on div "1. Na [PERSON_NAME] Korechi Bhul" at bounding box center [1169, 141] width 252 height 22
click at [1275, 134] on button "Play" at bounding box center [1277, 141] width 50 height 29
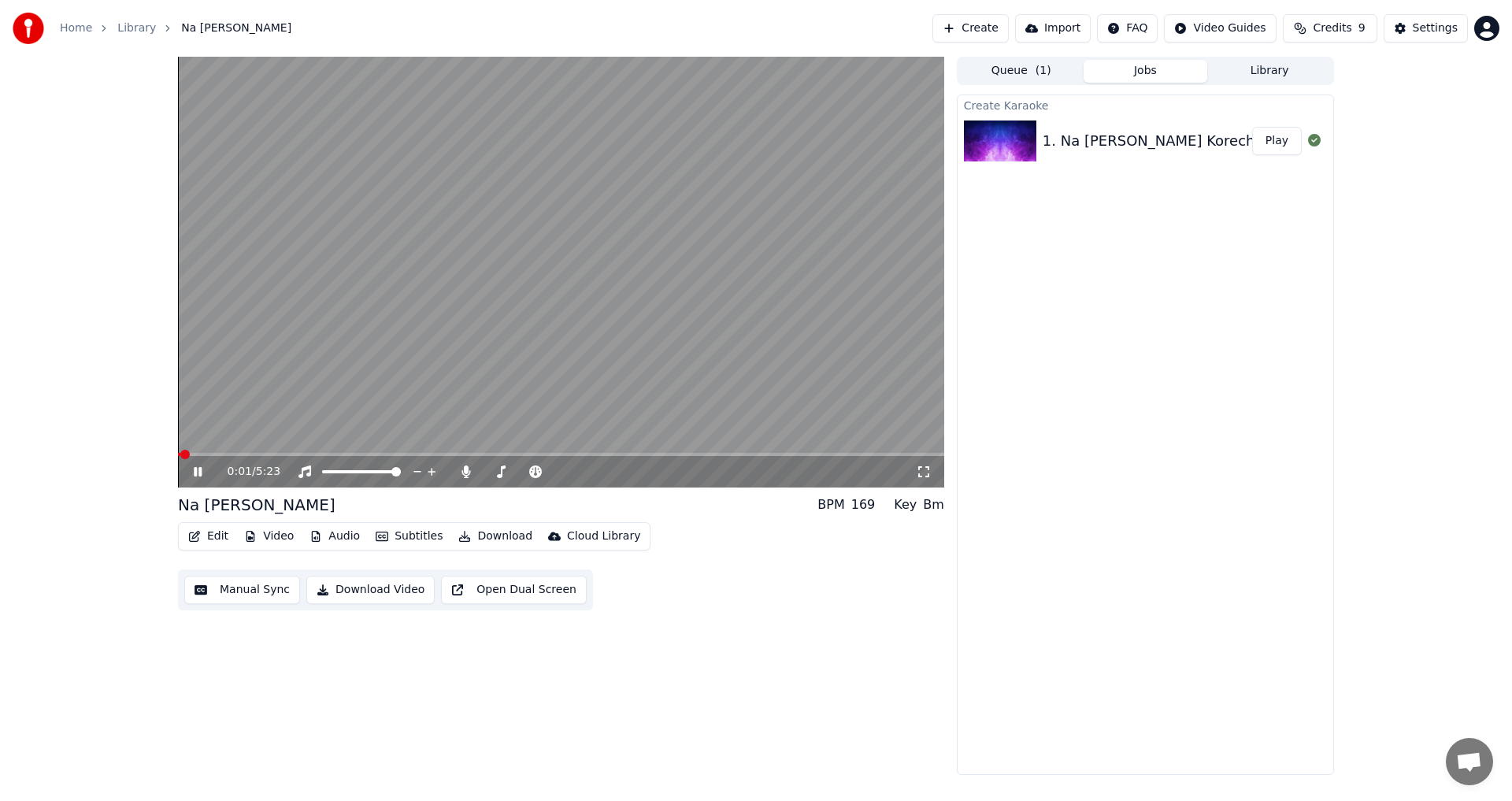
click at [237, 456] on span at bounding box center [561, 454] width 766 height 3
click at [297, 449] on video at bounding box center [561, 271] width 766 height 430
click at [201, 472] on icon at bounding box center [198, 471] width 10 height 11
click at [301, 454] on span at bounding box center [561, 454] width 766 height 3
click at [339, 456] on div "0:52 / 5:23" at bounding box center [561, 472] width 766 height 32
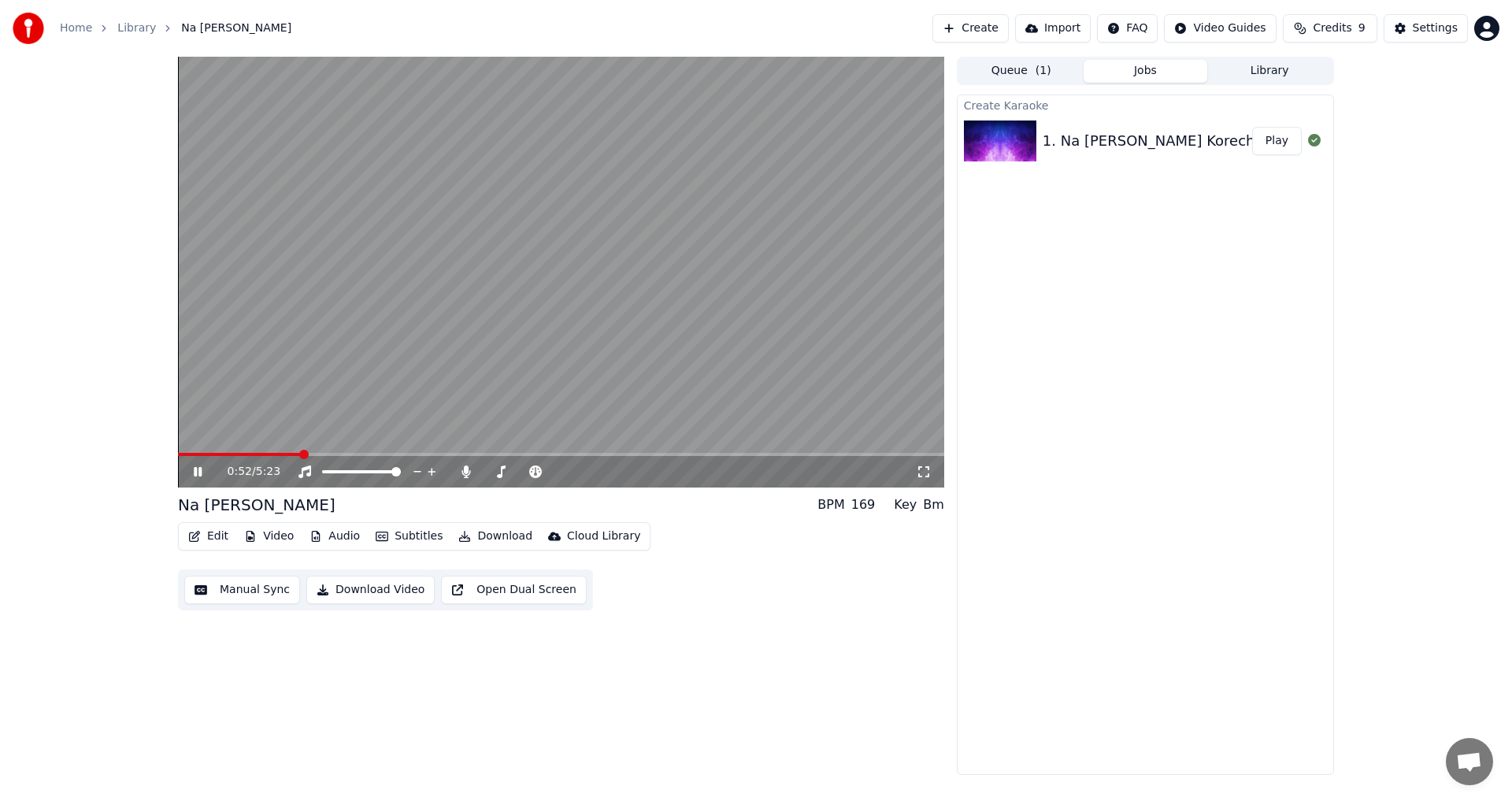
click at [346, 452] on video at bounding box center [561, 271] width 766 height 430
click at [203, 466] on icon at bounding box center [209, 471] width 37 height 13
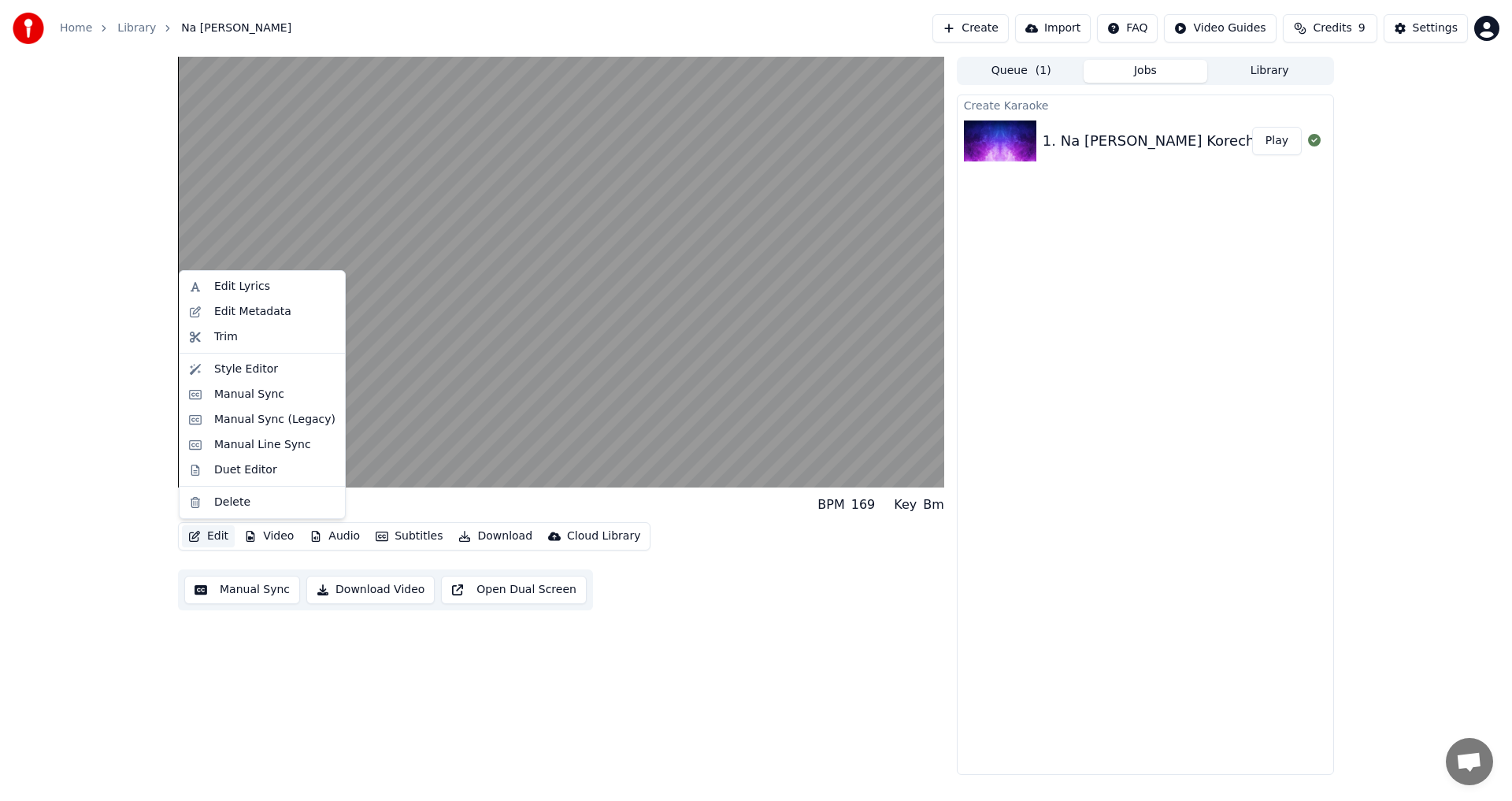
click at [203, 532] on button "Edit" at bounding box center [208, 536] width 53 height 22
click at [255, 288] on div "Edit Lyrics" at bounding box center [242, 286] width 56 height 16
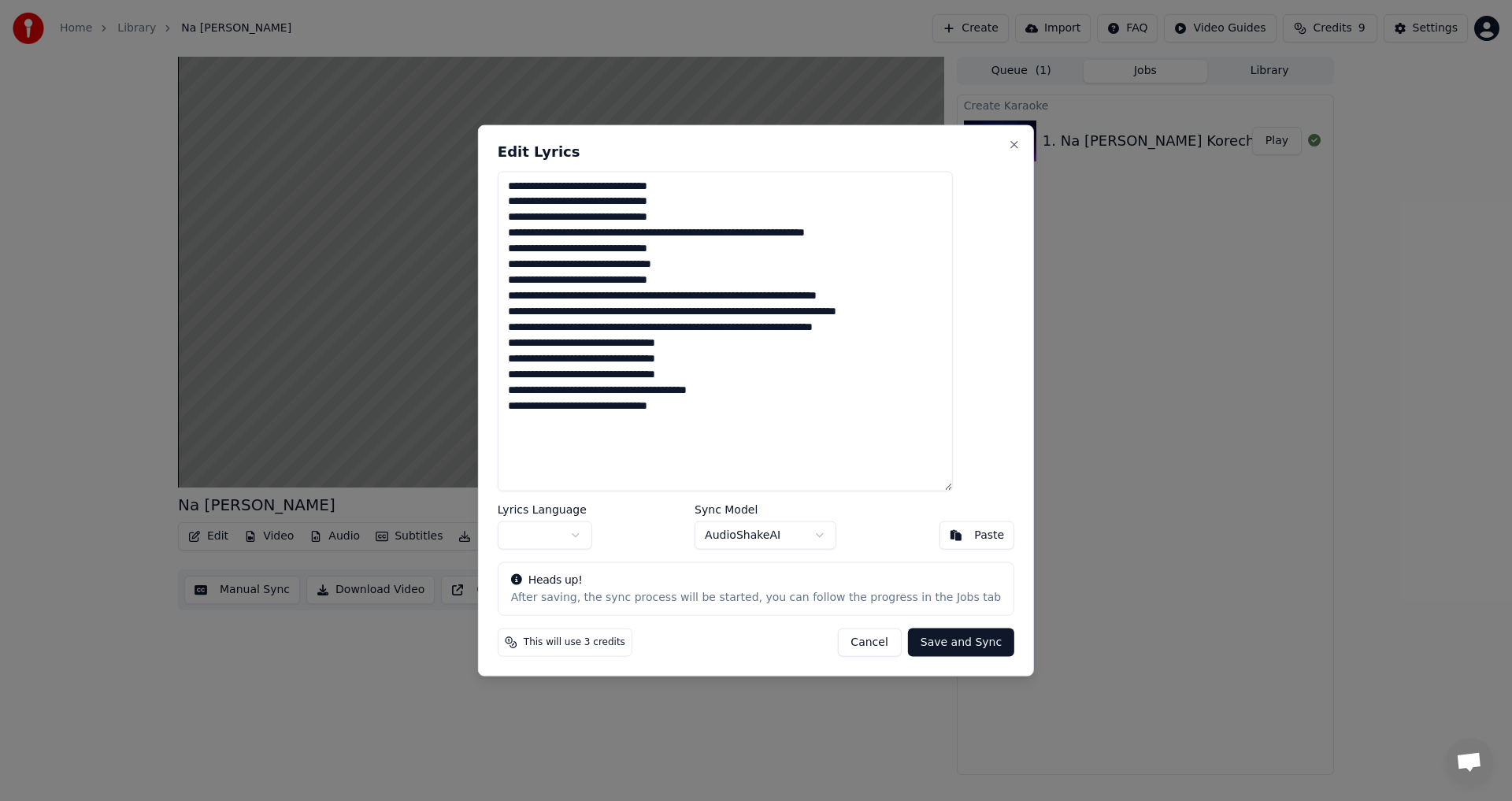
drag, startPoint x: 540, startPoint y: 184, endPoint x: 725, endPoint y: 180, distance: 185.0
click at [725, 180] on textarea "**********" at bounding box center [726, 331] width 455 height 320
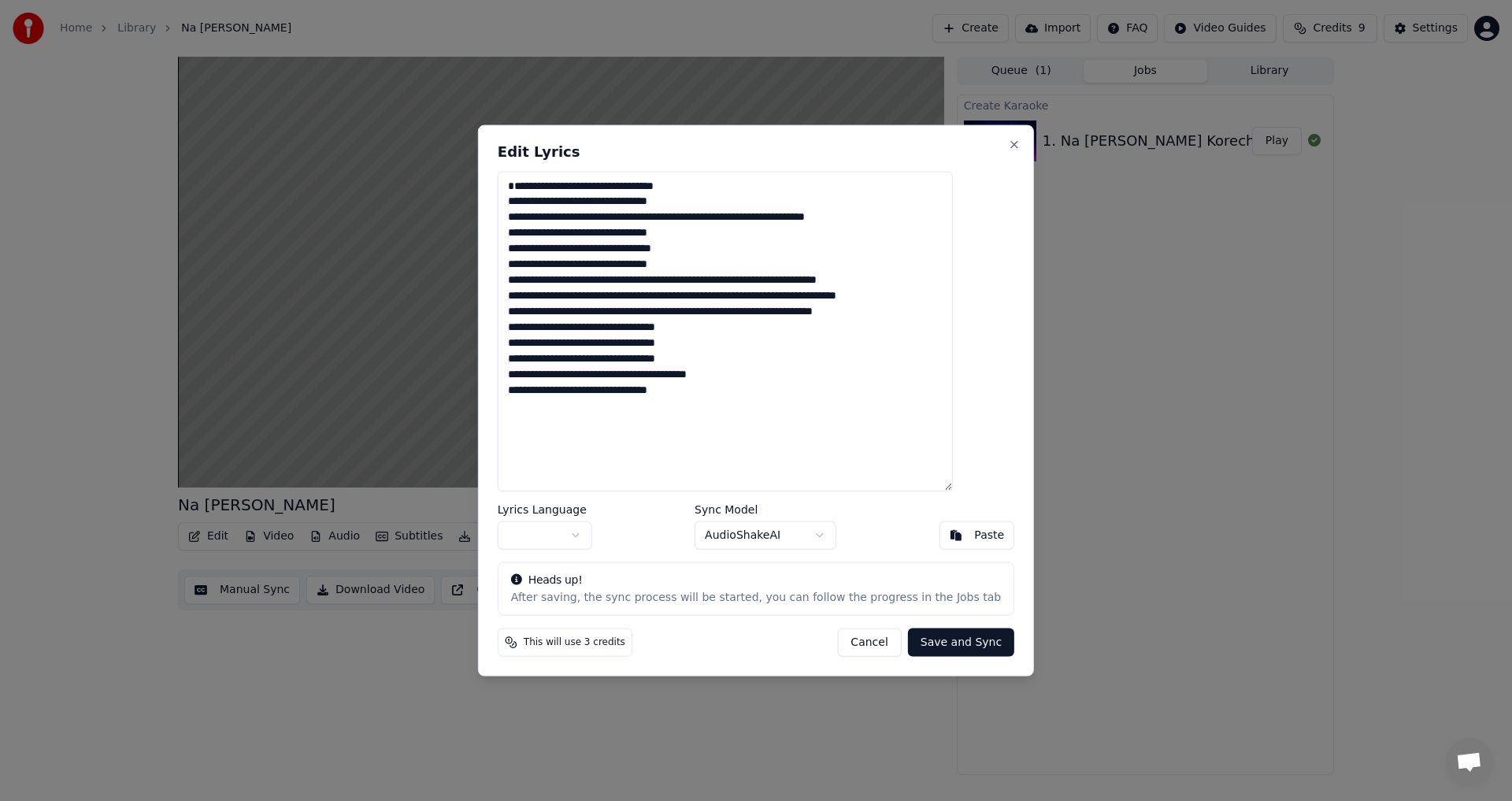
drag, startPoint x: 542, startPoint y: 196, endPoint x: 803, endPoint y: 217, distance: 261.8
click at [803, 217] on textarea "**********" at bounding box center [726, 331] width 455 height 320
paste textarea "**********"
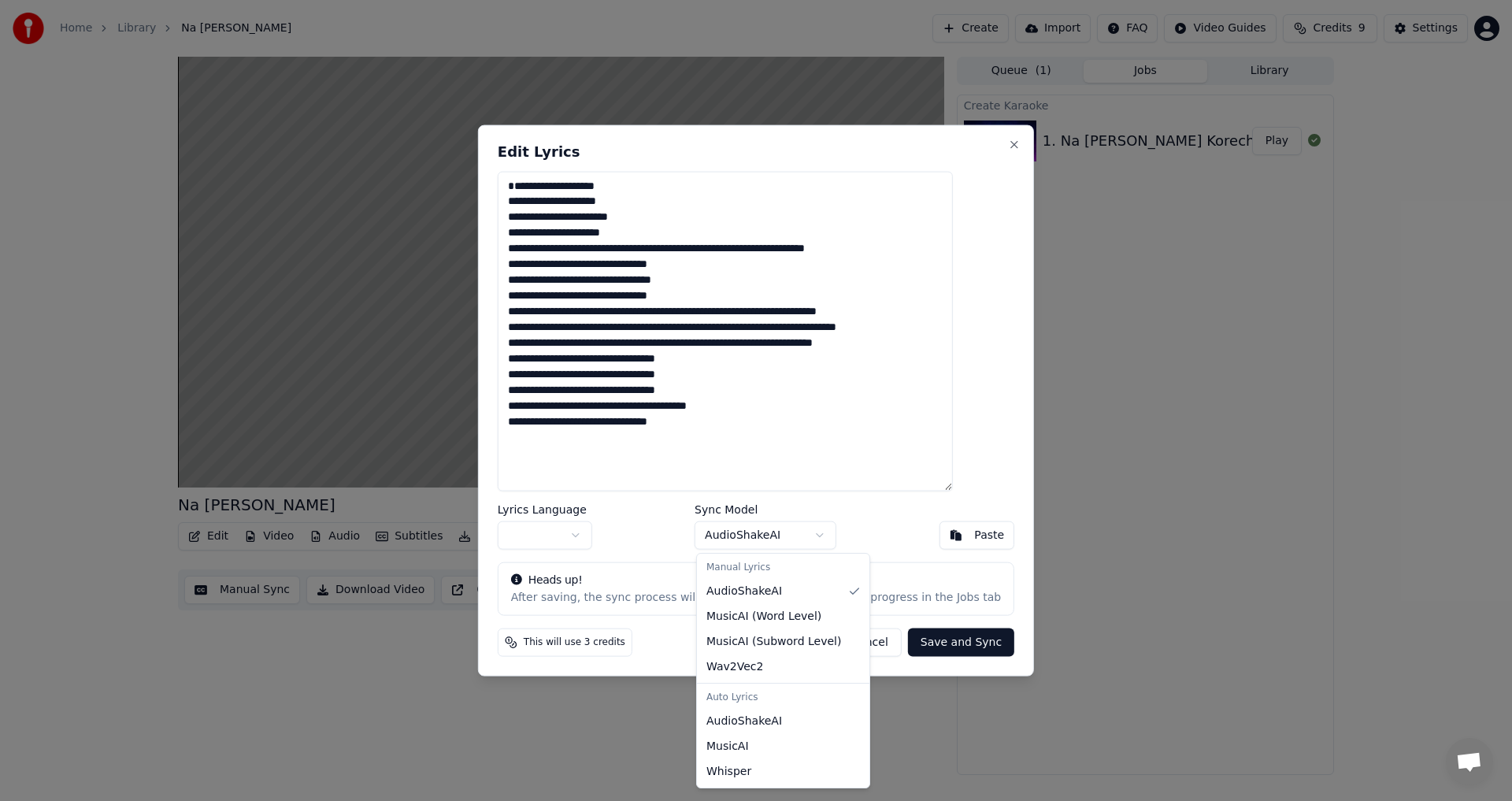
click at [820, 535] on body "**********" at bounding box center [756, 400] width 1512 height 801
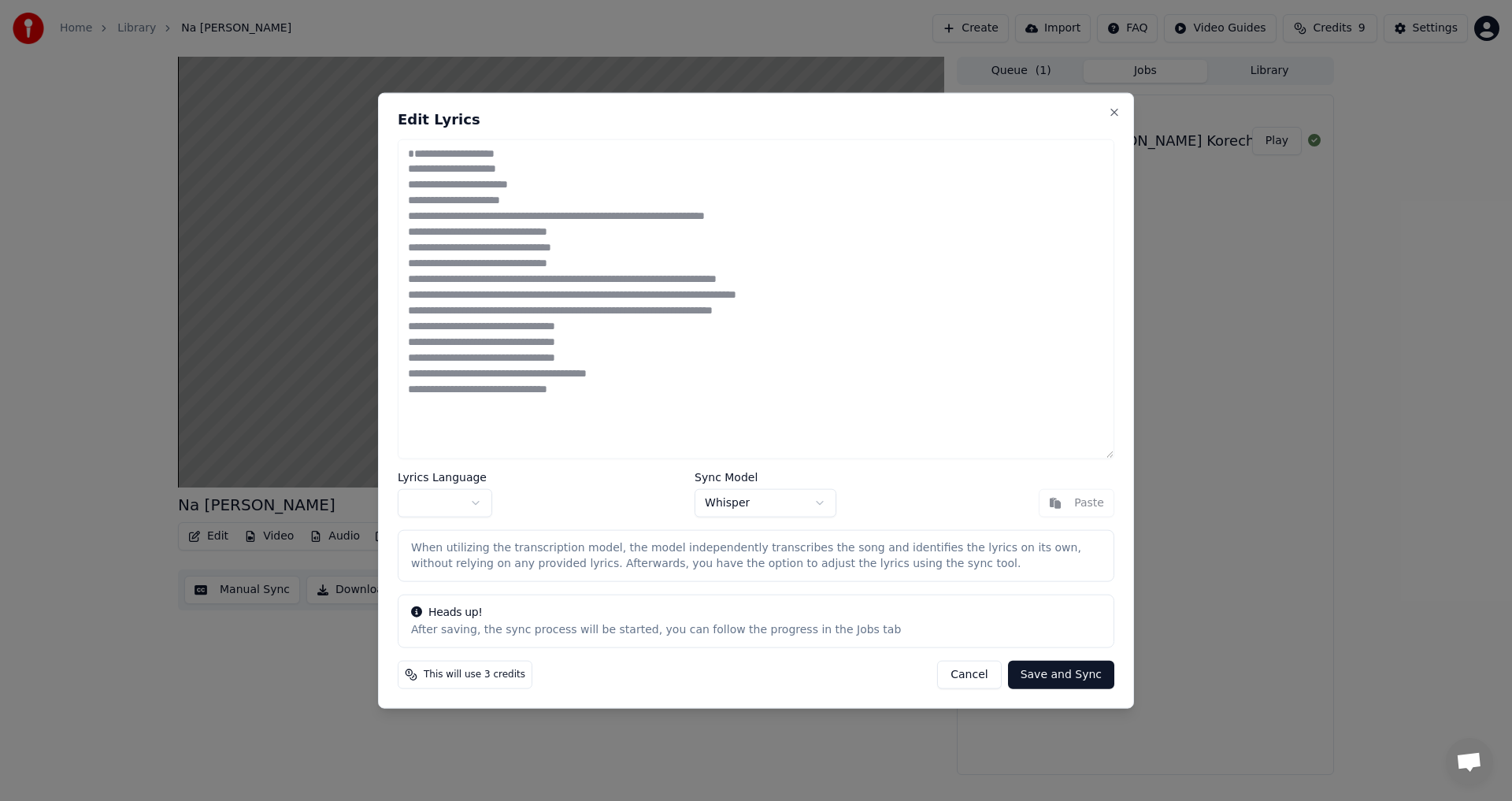
click at [1068, 673] on button "Save and Sync" at bounding box center [1061, 675] width 106 height 29
type textarea "**********"
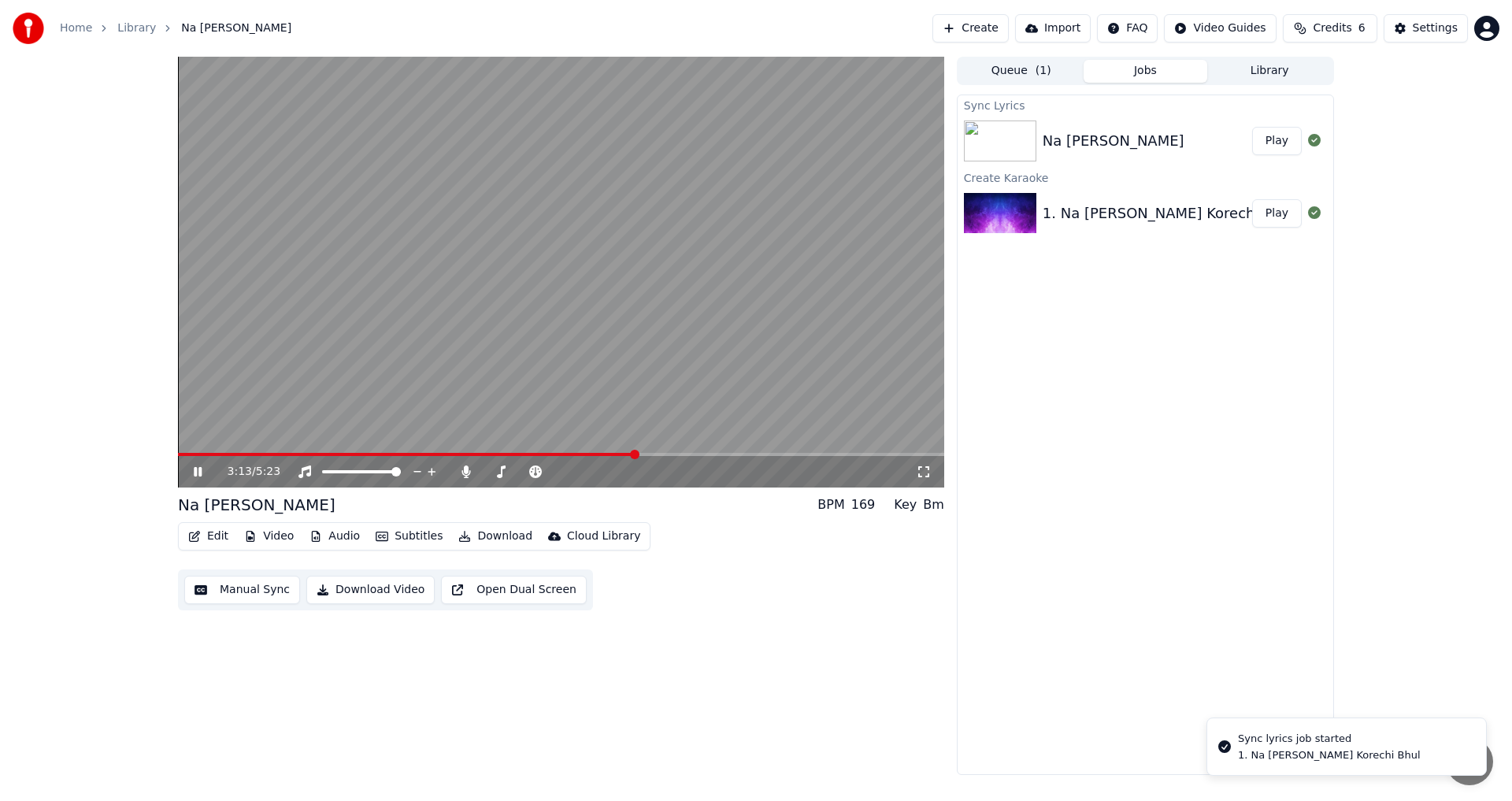
click at [235, 449] on video at bounding box center [561, 271] width 766 height 430
click at [223, 452] on video at bounding box center [561, 271] width 766 height 430
click at [201, 466] on icon at bounding box center [209, 471] width 37 height 13
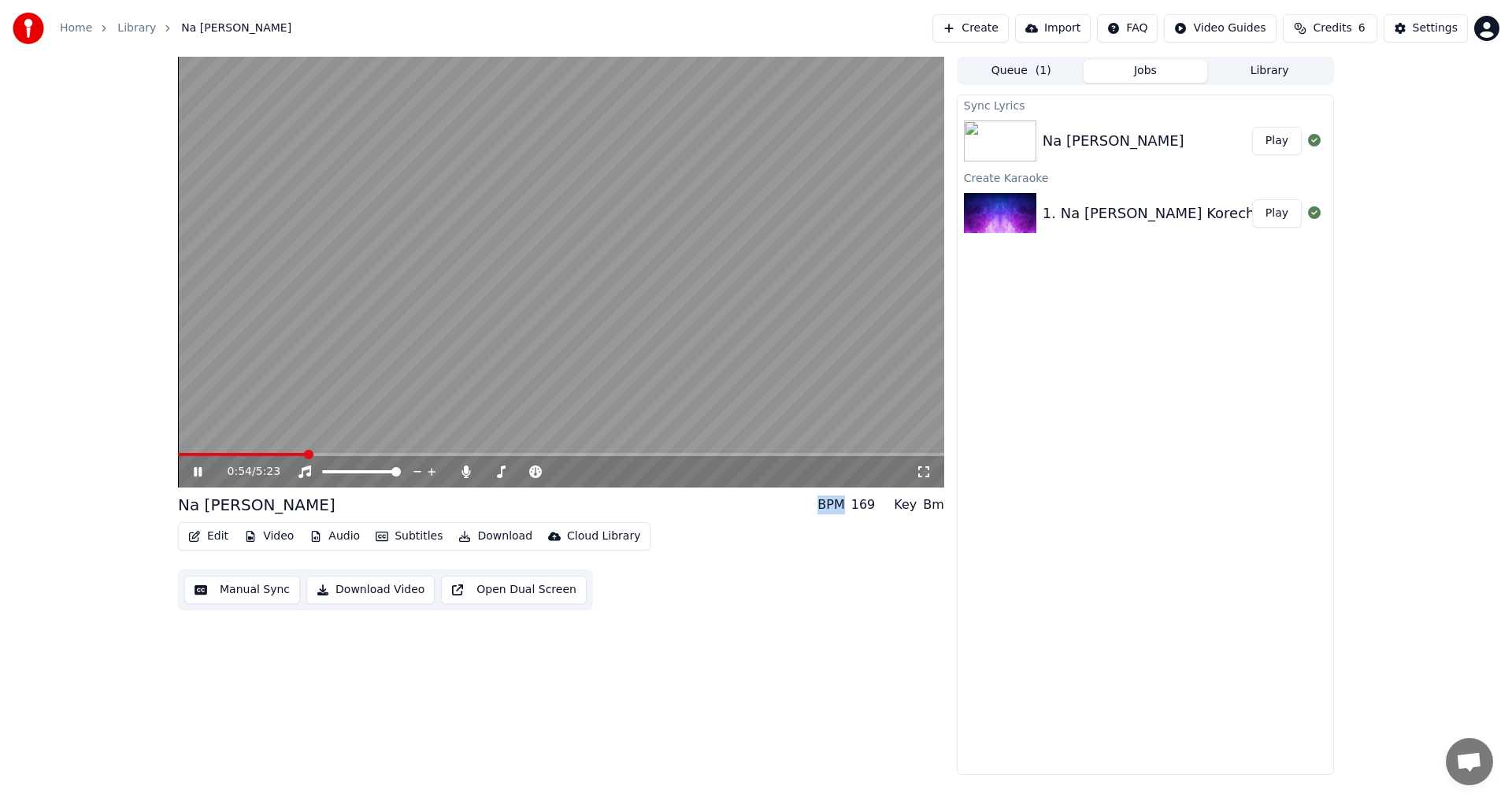
click at [305, 453] on span at bounding box center [242, 454] width 127 height 3
click at [264, 449] on span at bounding box center [269, 454] width 10 height 10
click at [249, 455] on span at bounding box center [253, 454] width 10 height 10
click at [419, 533] on button "Subtitles" at bounding box center [410, 536] width 80 height 22
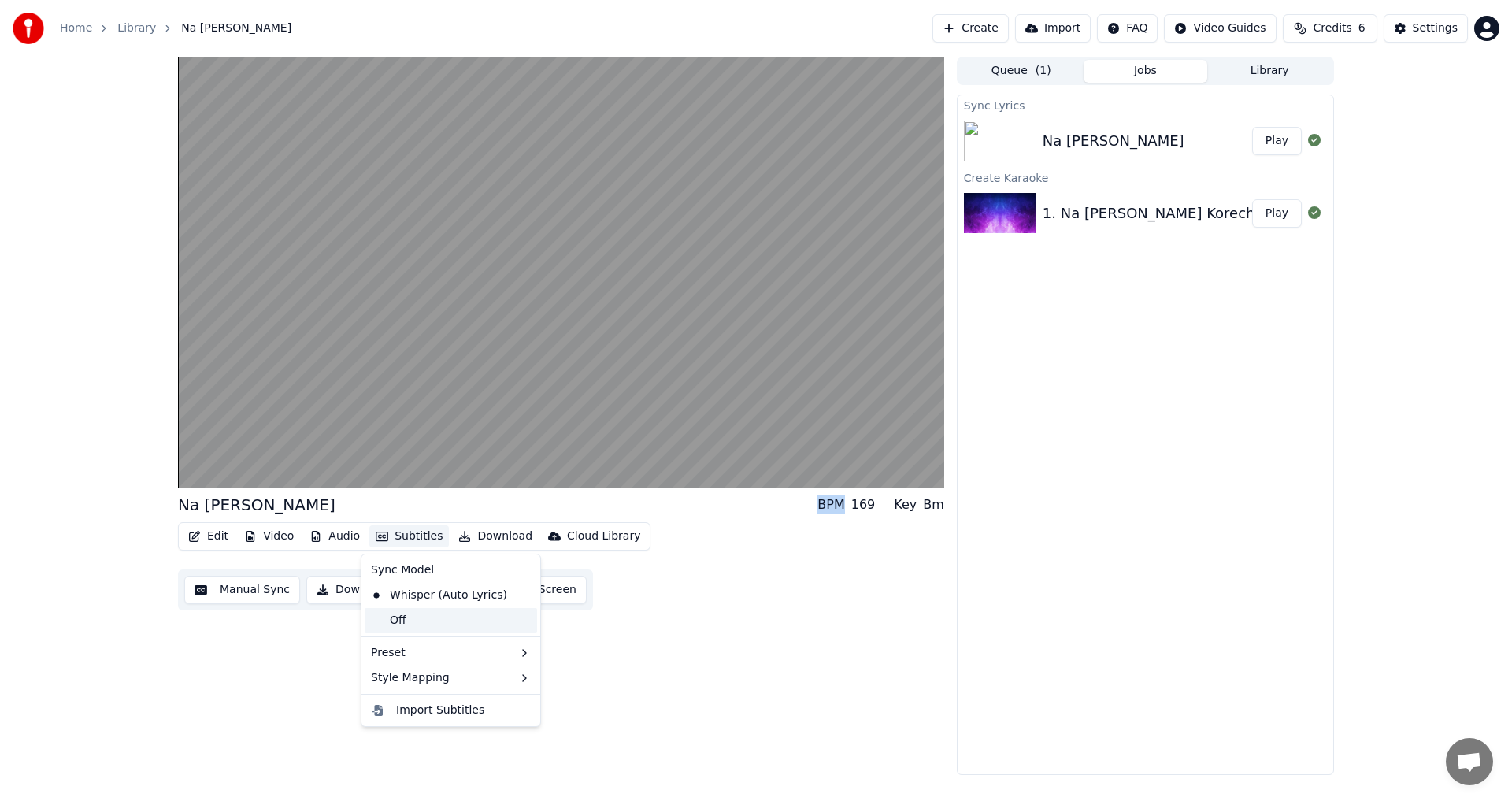
click at [412, 626] on div "Off" at bounding box center [450, 620] width 172 height 25
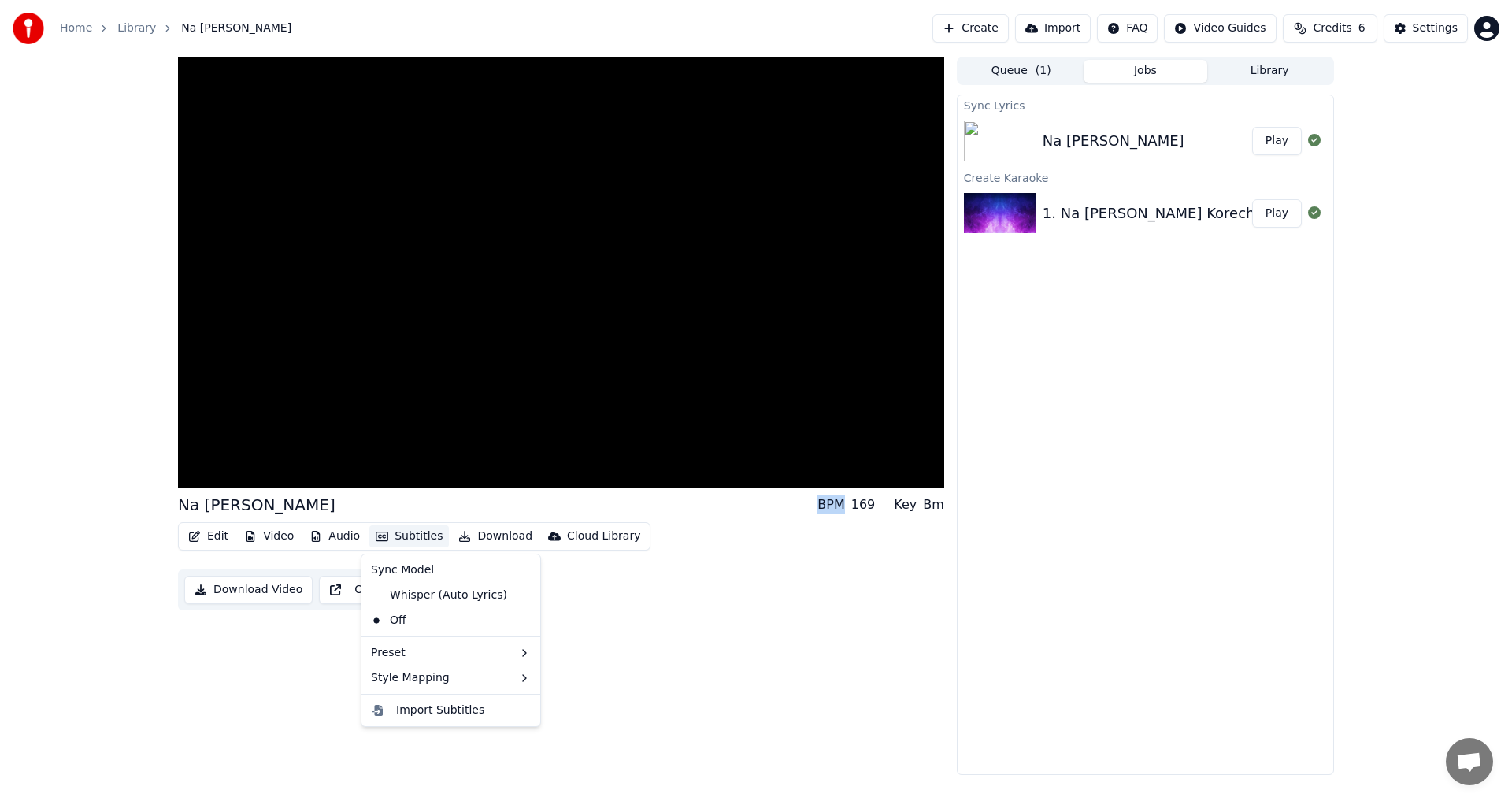
click at [402, 536] on button "Subtitles" at bounding box center [410, 536] width 80 height 22
click at [400, 618] on div "Off" at bounding box center [450, 620] width 172 height 25
click at [399, 531] on button "Subtitles" at bounding box center [410, 536] width 80 height 22
click at [420, 591] on div "Whisper (Auto Lyrics)" at bounding box center [439, 594] width 149 height 25
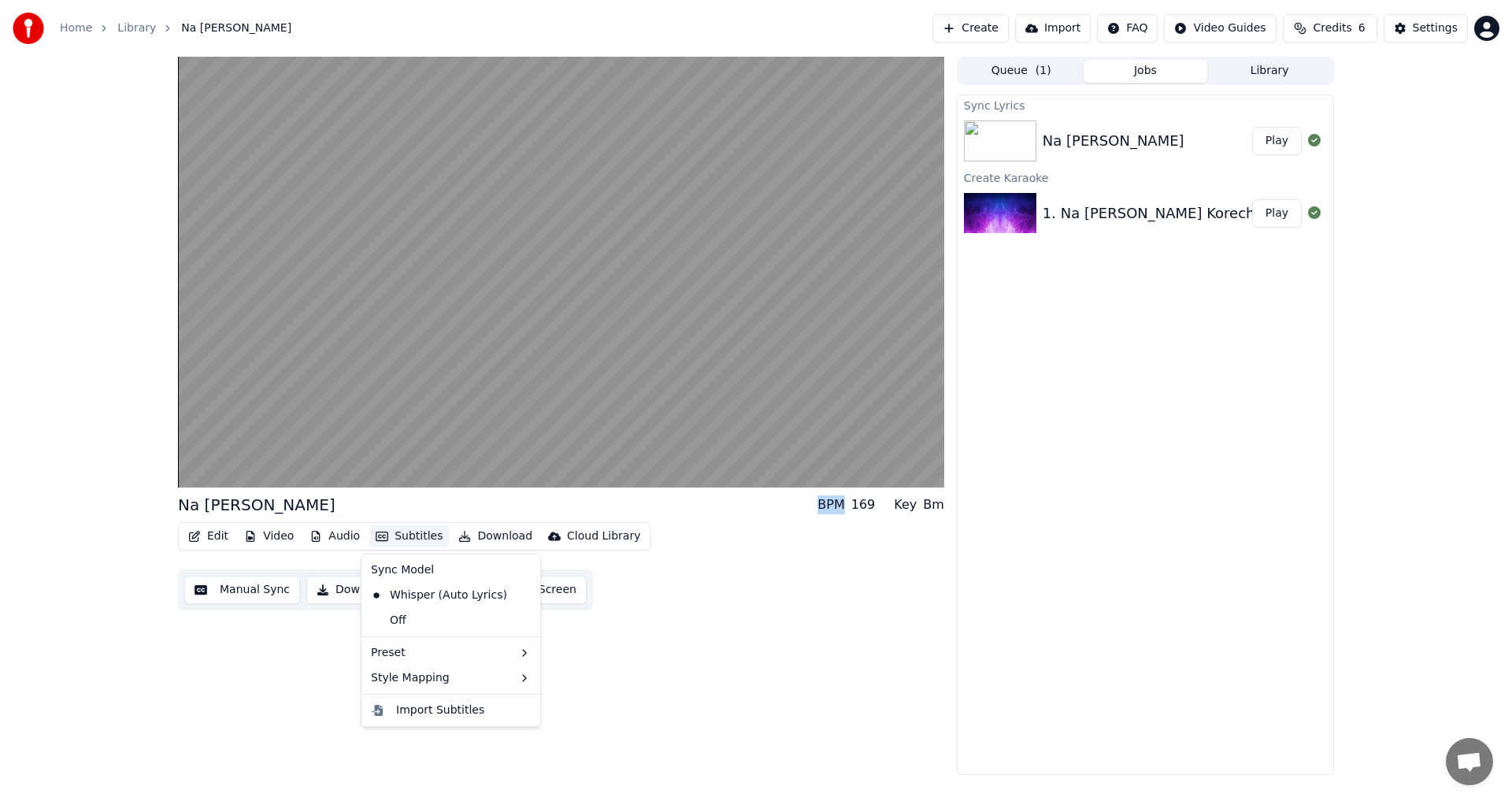
click at [419, 533] on button "Subtitles" at bounding box center [410, 536] width 80 height 22
click at [495, 656] on div "Preset" at bounding box center [450, 652] width 172 height 25
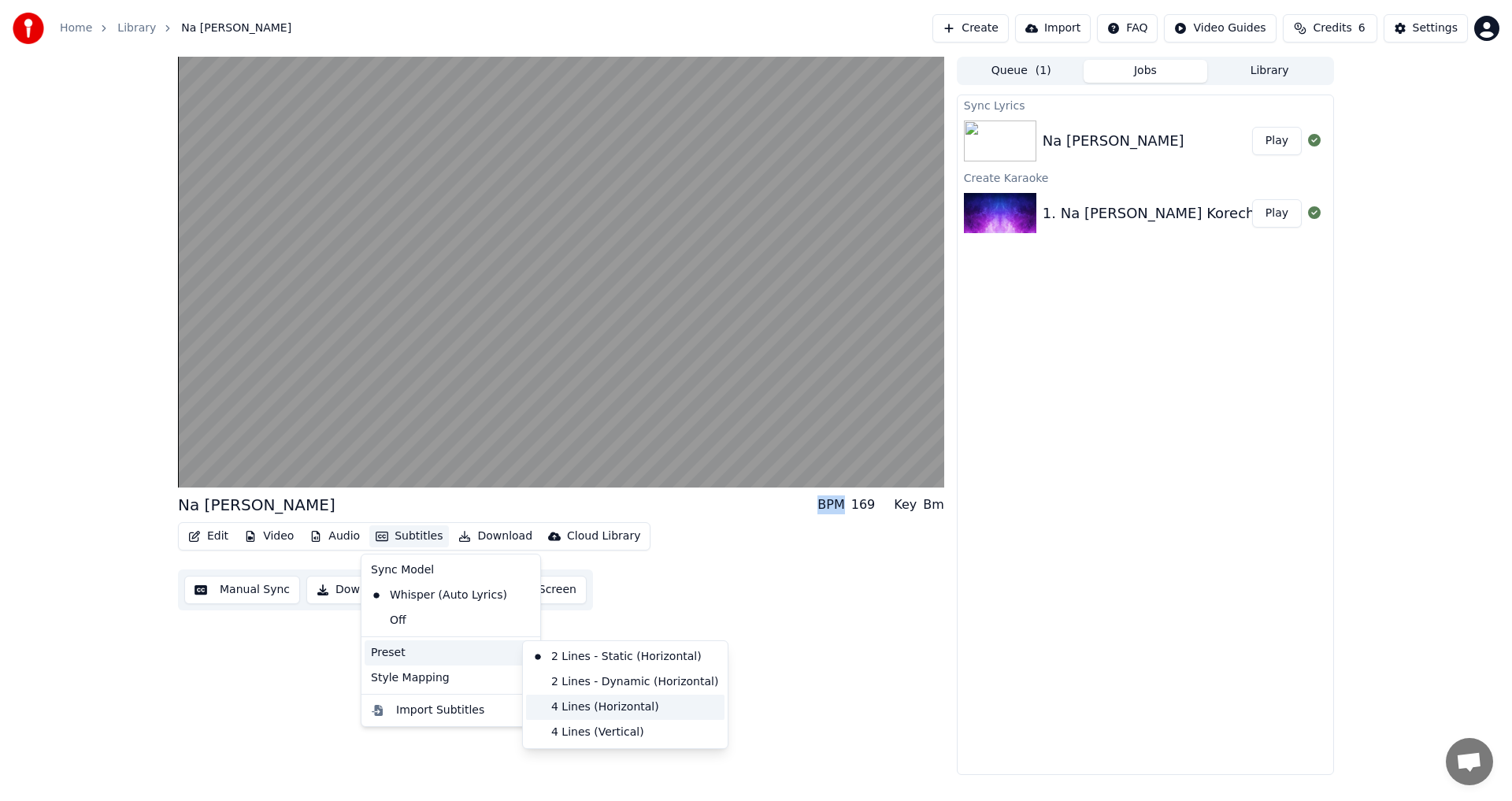
click at [571, 707] on div "4 Lines (Horizontal)" at bounding box center [625, 707] width 199 height 25
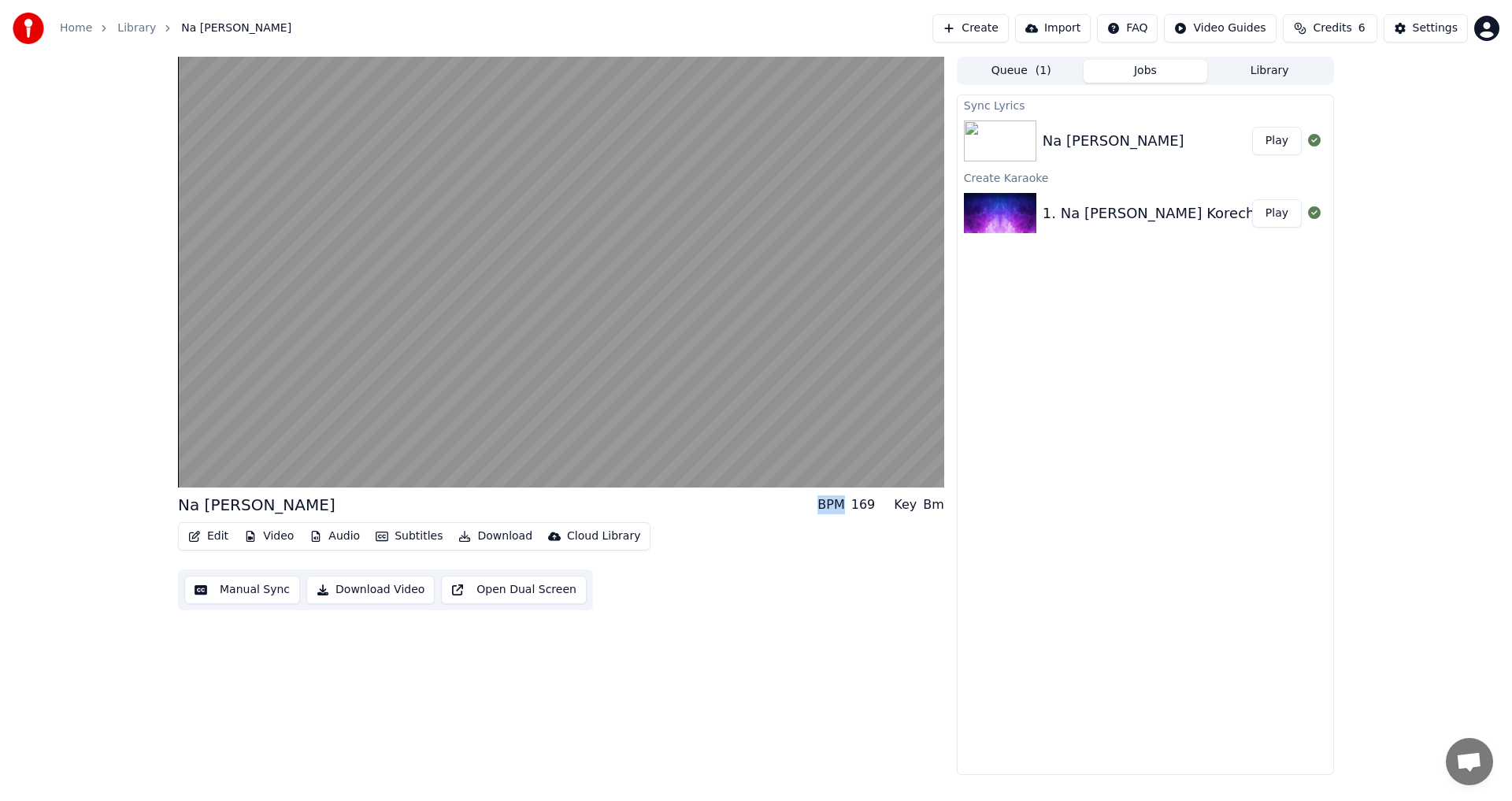
click at [420, 538] on button "Subtitles" at bounding box center [410, 536] width 80 height 22
click at [473, 593] on div "Whisper (Auto Lyrics)" at bounding box center [439, 594] width 149 height 25
click at [249, 589] on button "Manual Sync" at bounding box center [242, 589] width 115 height 29
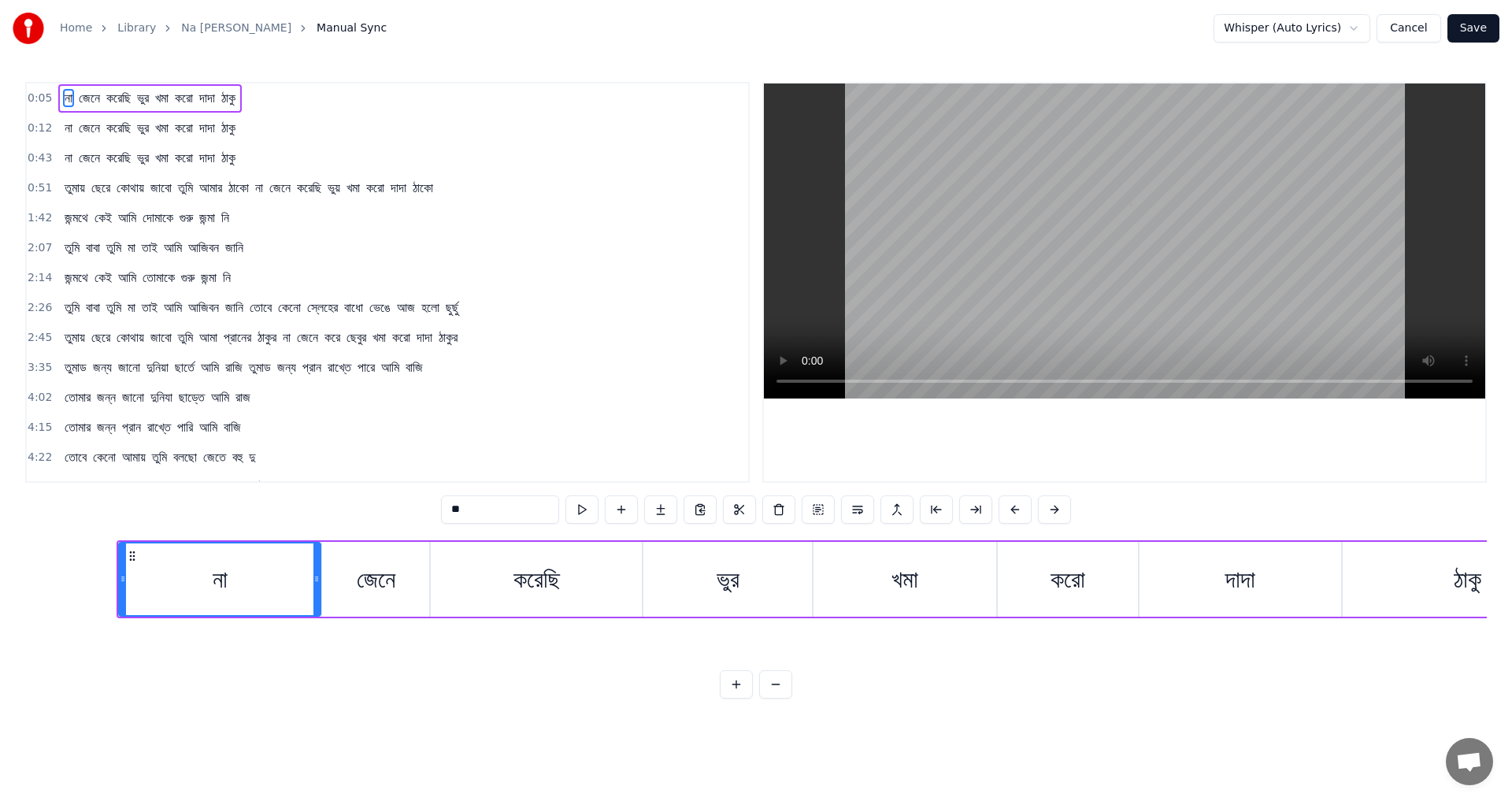
scroll to position [0, 1315]
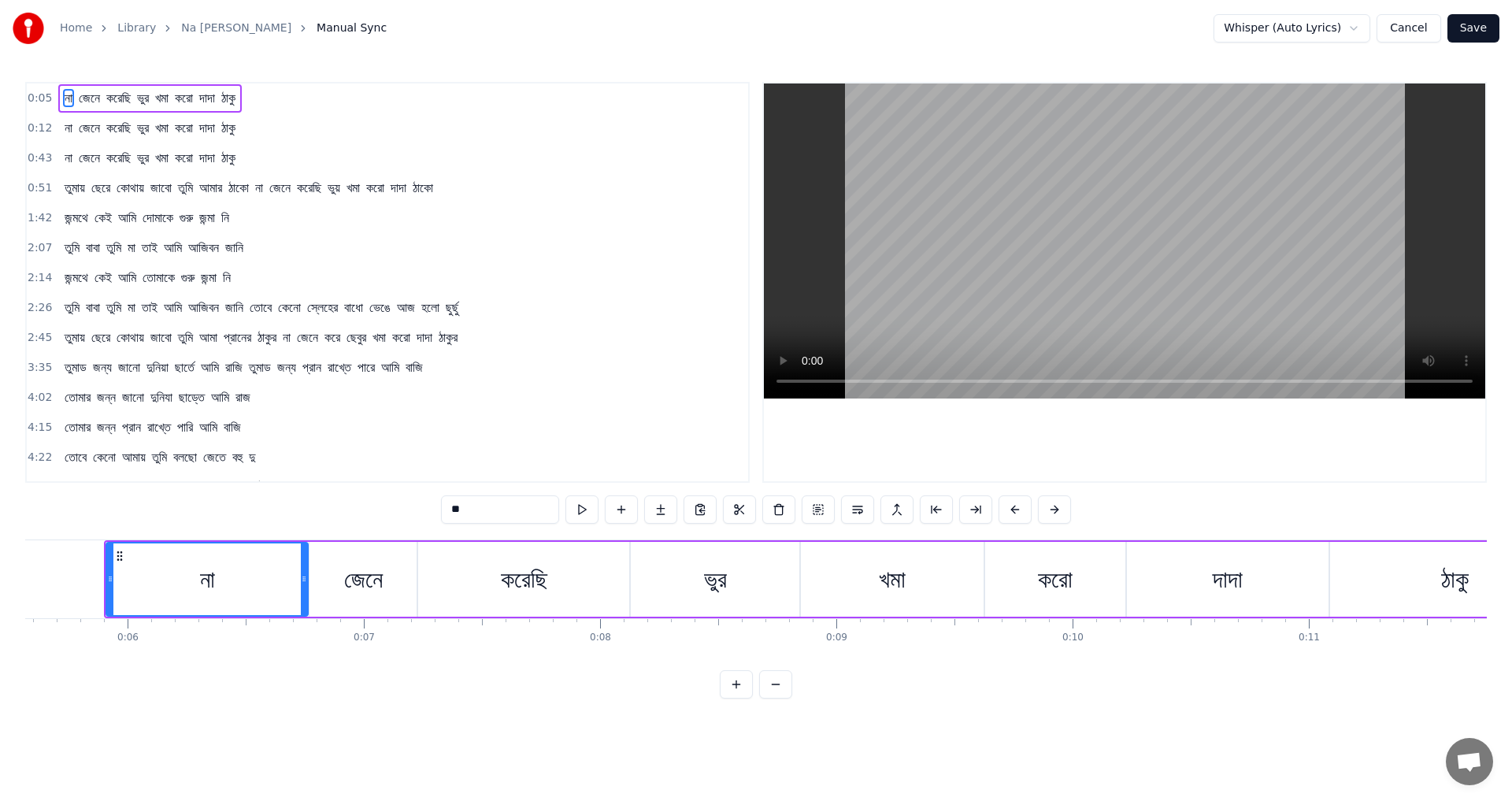
click at [72, 99] on span "না" at bounding box center [68, 98] width 11 height 18
click at [195, 102] on span "করো" at bounding box center [183, 98] width 21 height 18
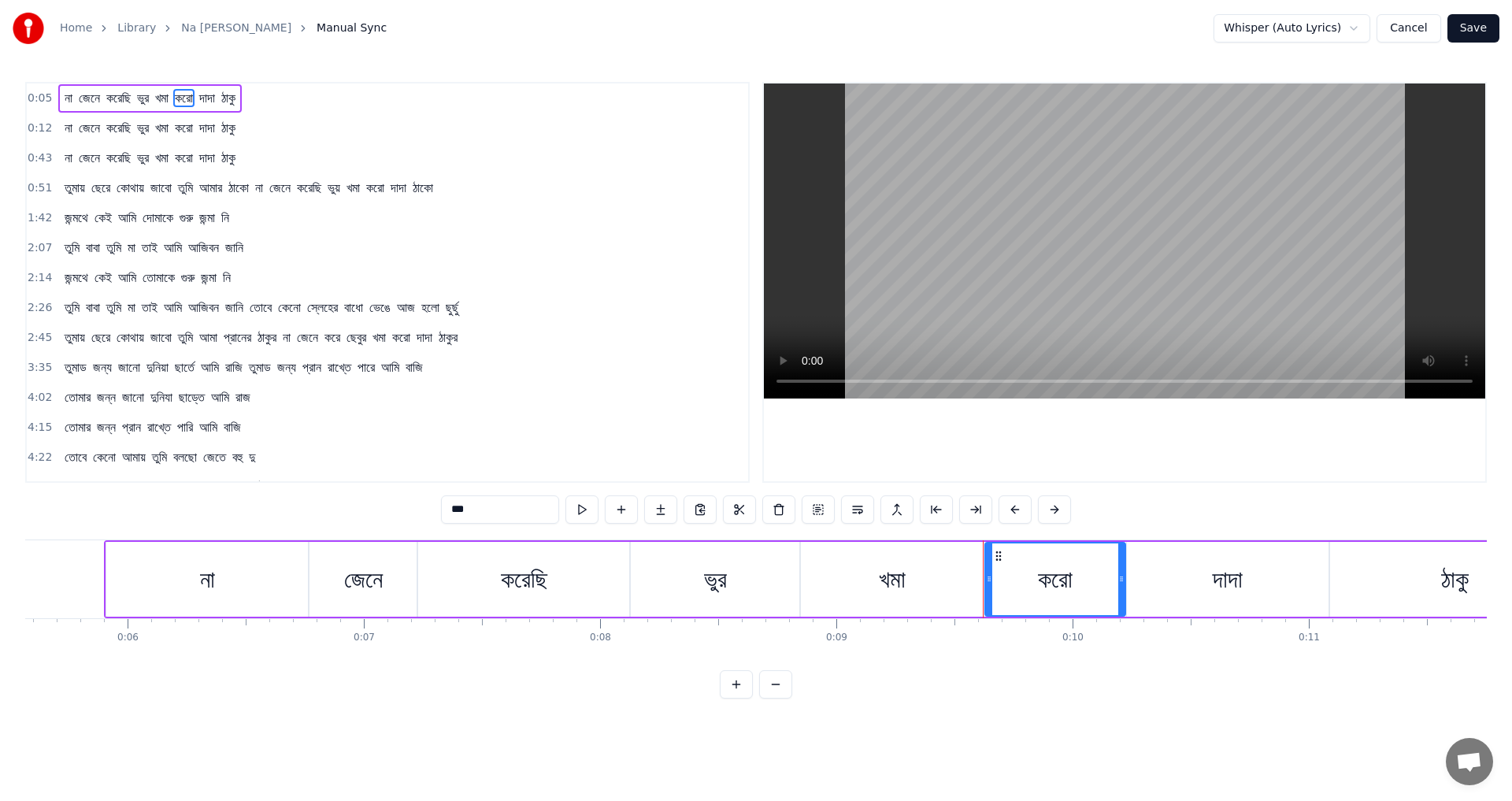
click at [237, 97] on span "ঠাকু" at bounding box center [228, 98] width 17 height 18
type input "****"
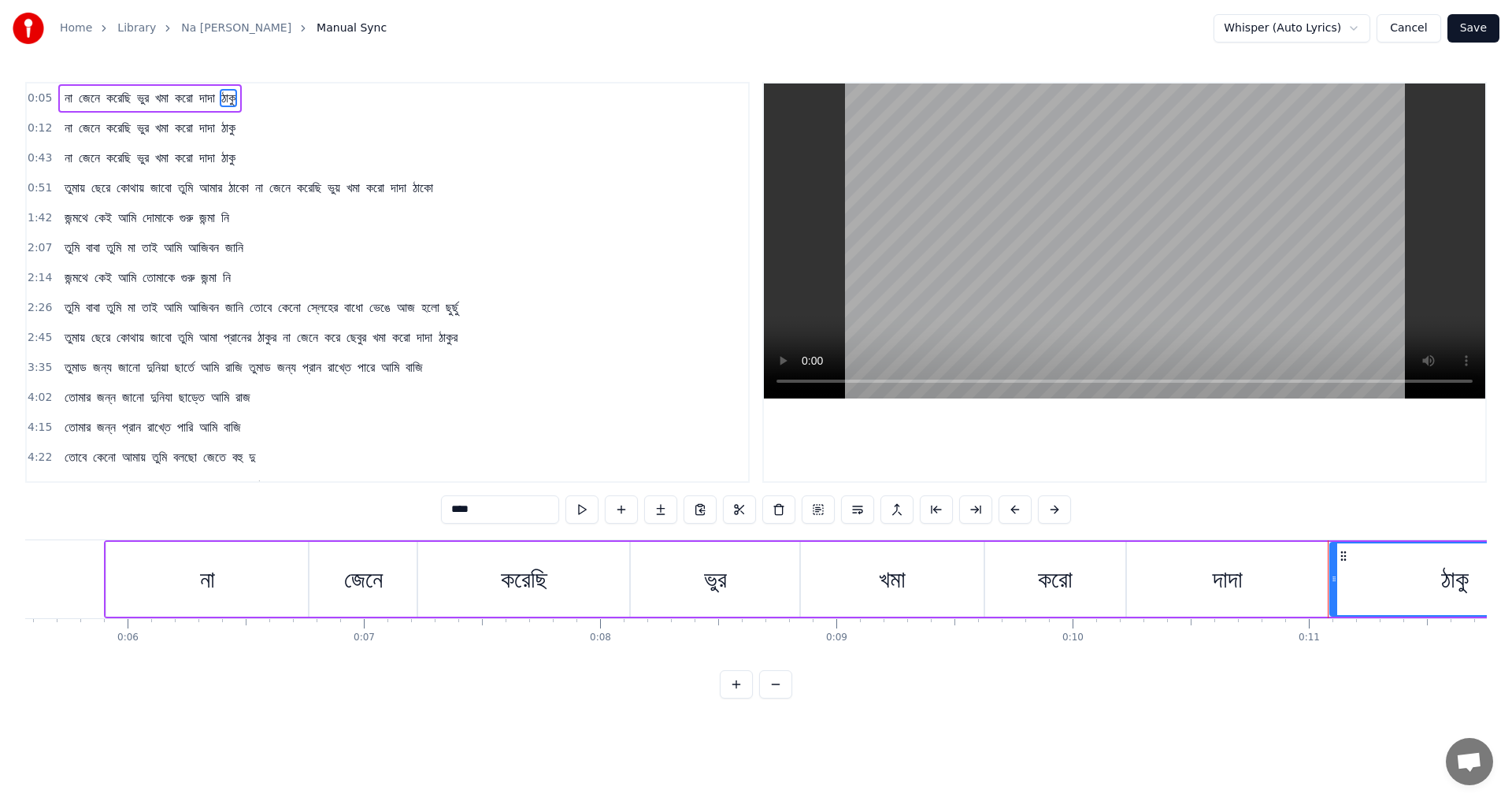
drag, startPoint x: 282, startPoint y: 97, endPoint x: 198, endPoint y: 102, distance: 84.1
click at [198, 102] on div "না জেনে করেছি ভুর খমা করো দাদা ঠাকু" at bounding box center [150, 98] width 184 height 29
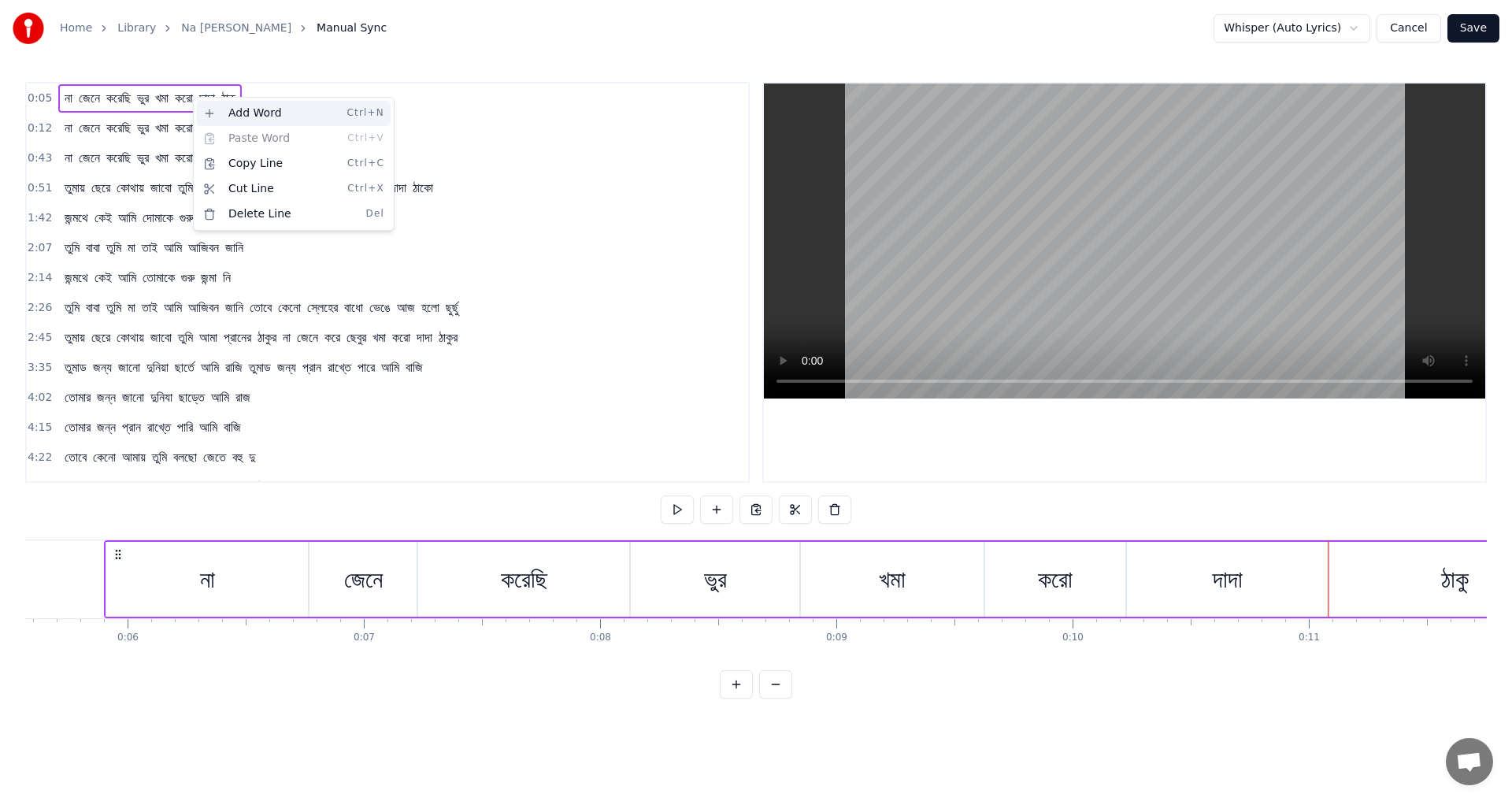
click at [228, 111] on div "Add Word Ctrl+N" at bounding box center [293, 112] width 194 height 25
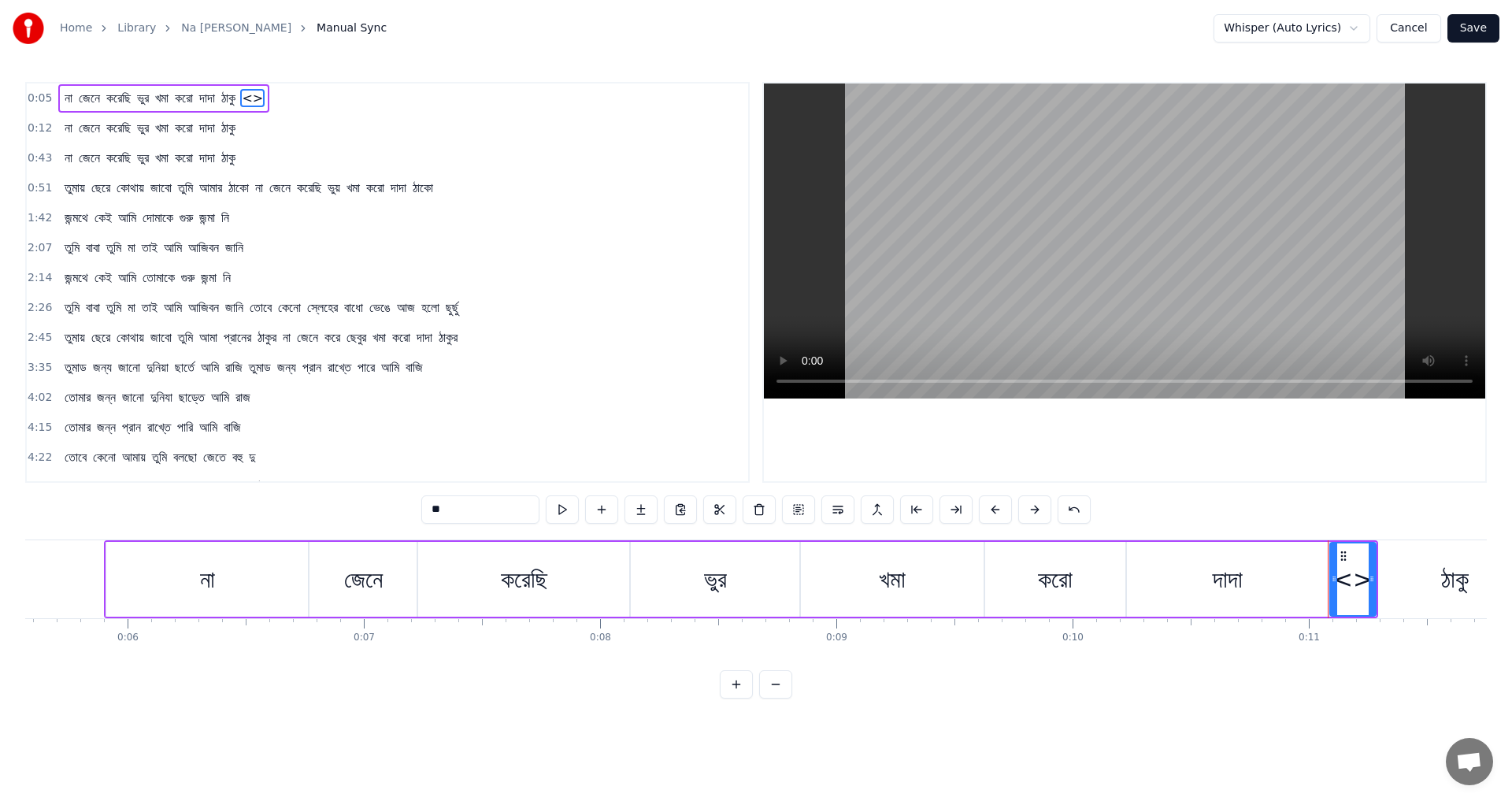
drag, startPoint x: 296, startPoint y: 97, endPoint x: 167, endPoint y: 91, distance: 129.1
click at [167, 91] on div "না জেনে করেছি ভুর খমা করো দাদা ঠাকু <>" at bounding box center [164, 98] width 211 height 29
click at [269, 96] on div "না জেনে করেছি ভুর খমা করো দাদা ঠাকু <>" at bounding box center [164, 98] width 211 height 29
click at [74, 96] on div "না জেনে করেছি ভুর খমা করো দাদা ঠাকু <>" at bounding box center [164, 98] width 211 height 29
click at [66, 95] on span "না" at bounding box center [68, 98] width 11 height 18
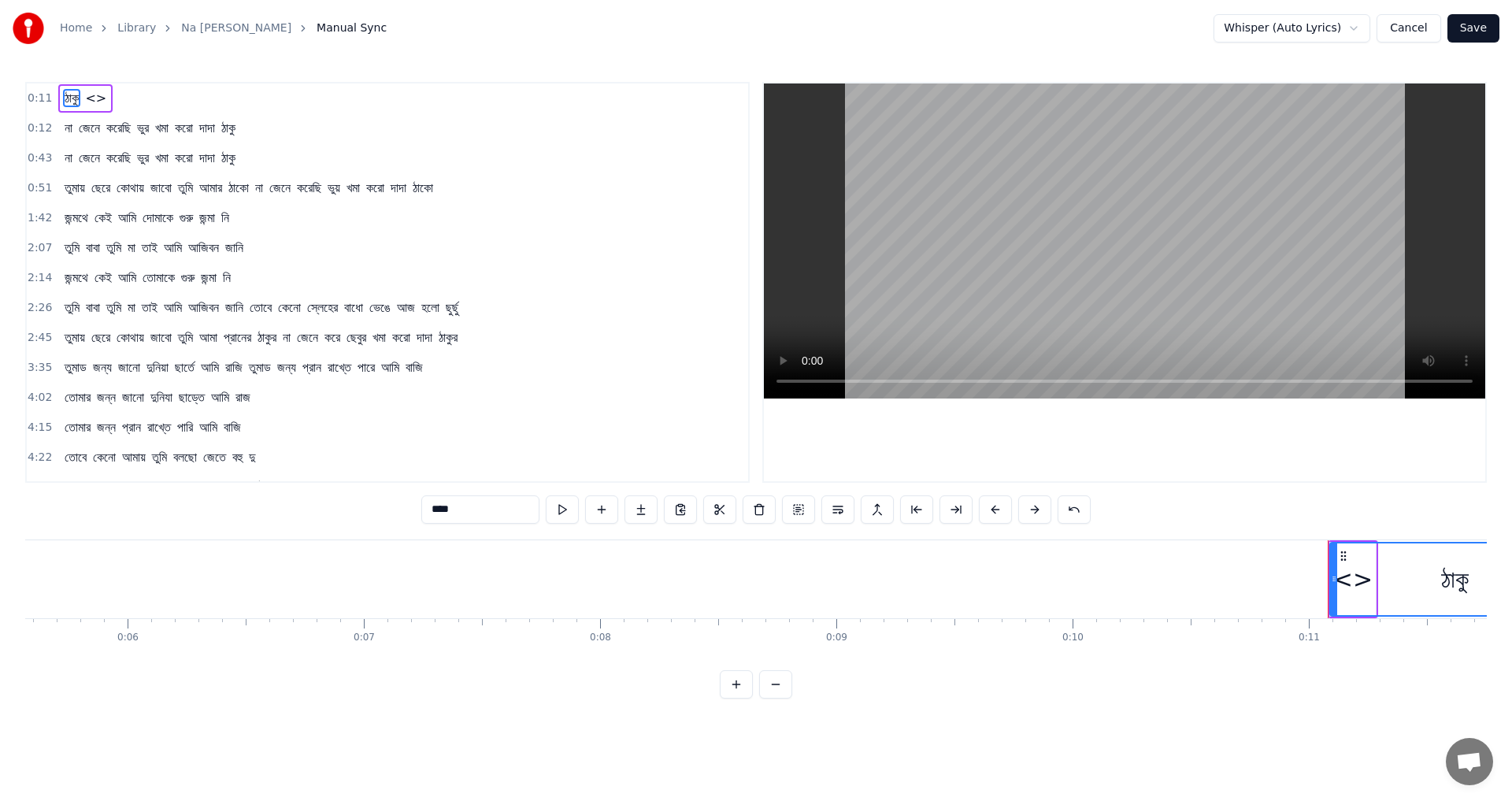
type input "**"
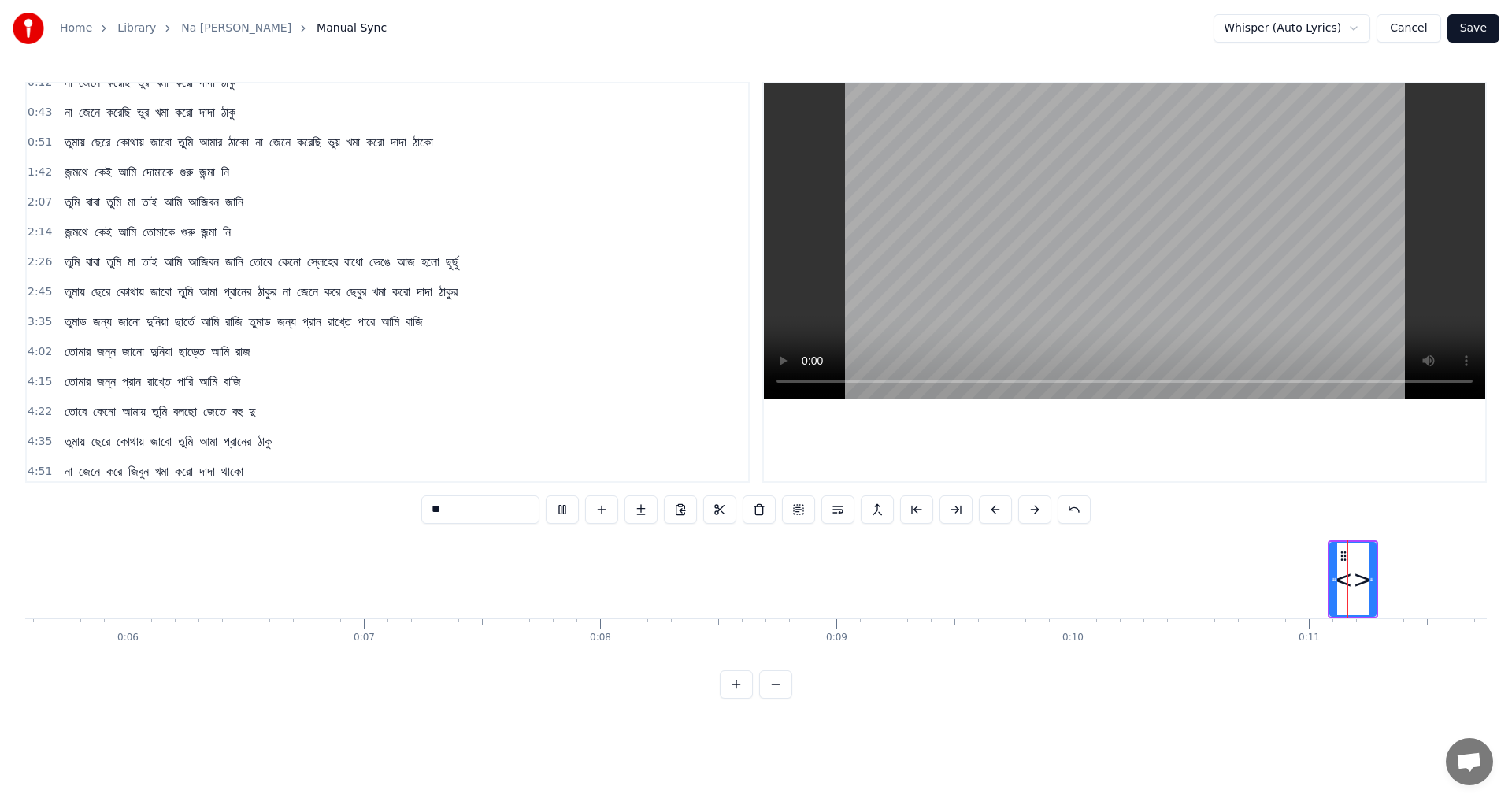
scroll to position [51, 0]
